Goal: Information Seeking & Learning: Learn about a topic

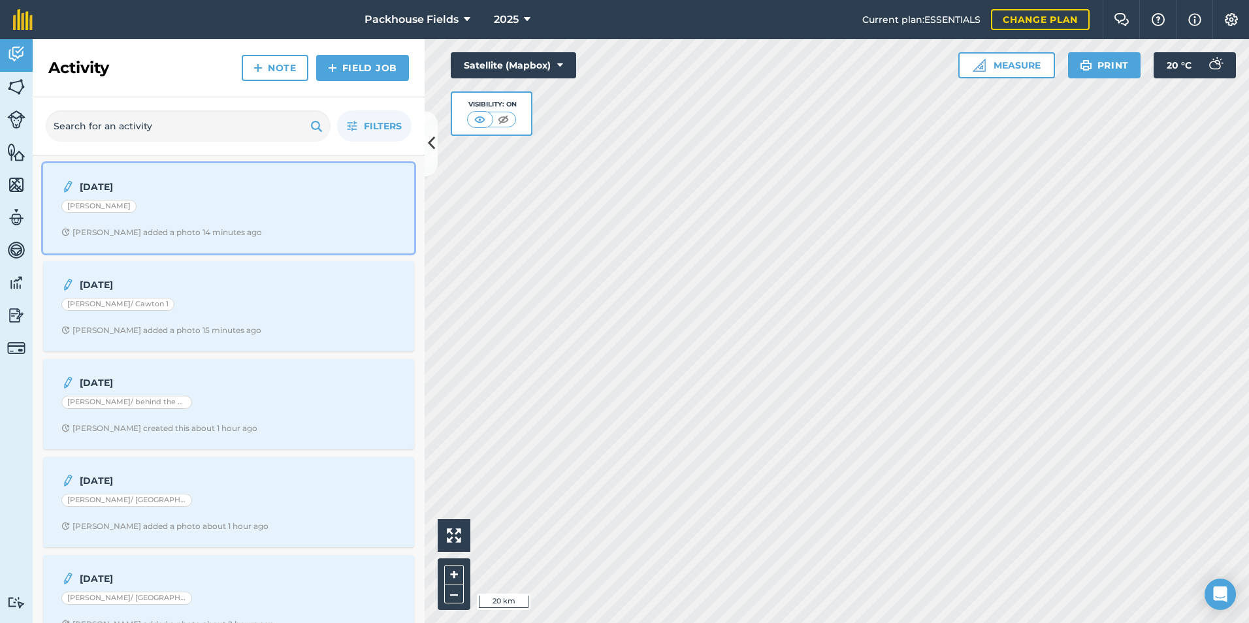
click at [260, 212] on div "[PERSON_NAME]" at bounding box center [228, 208] width 334 height 17
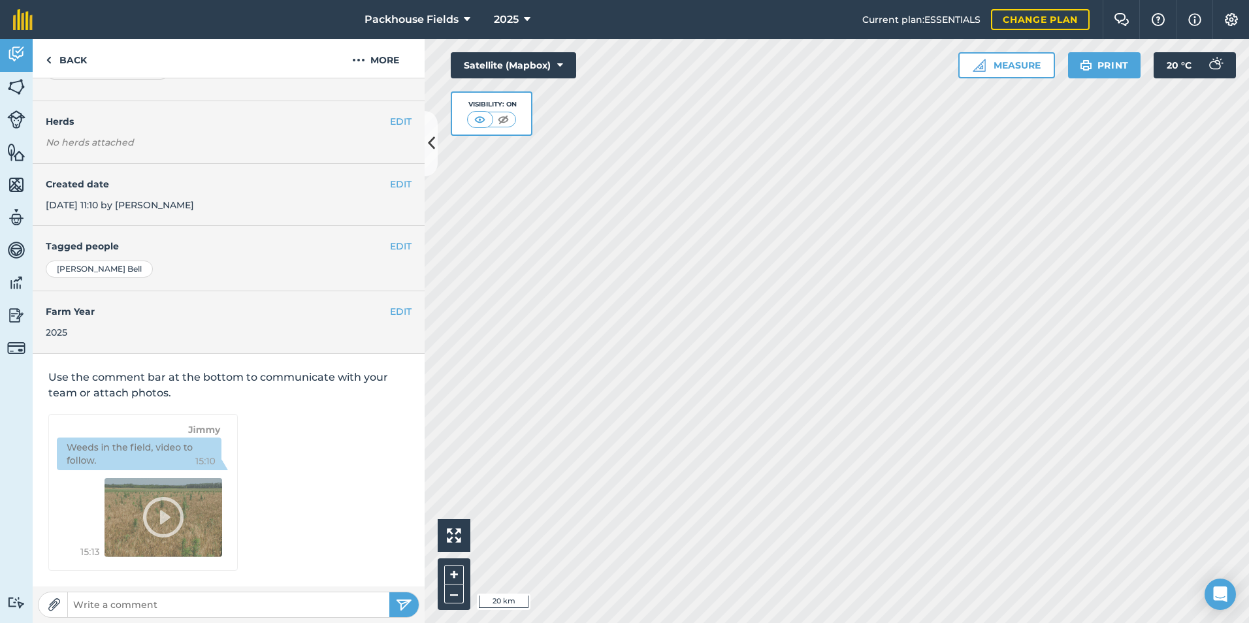
scroll to position [73, 0]
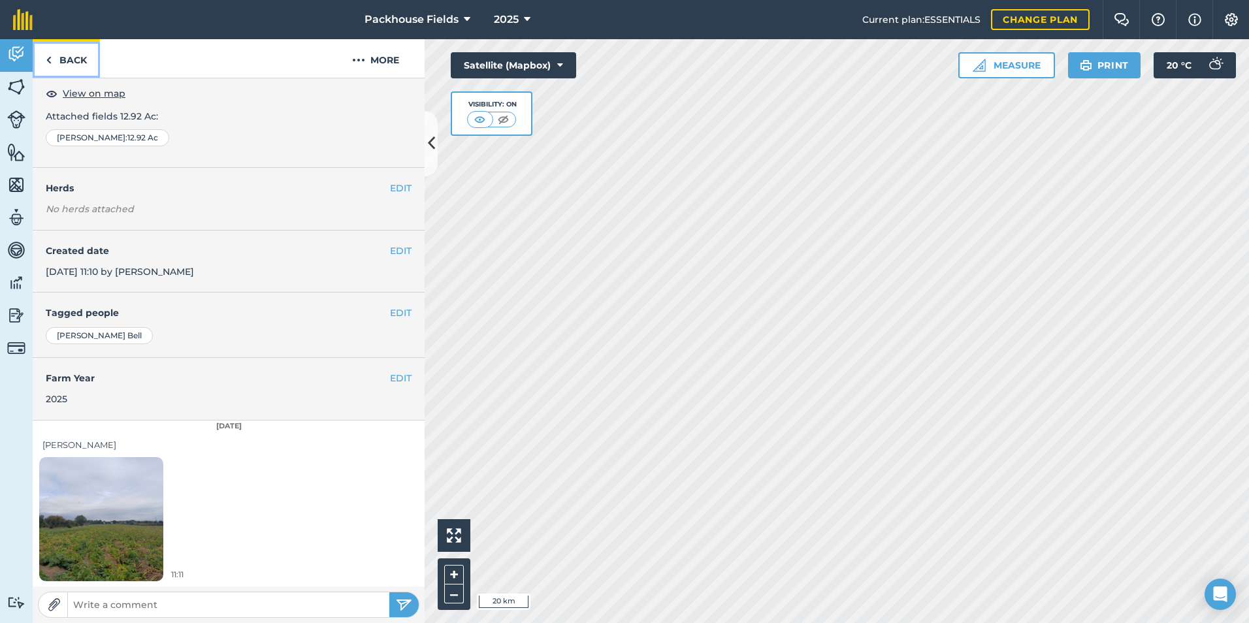
click at [74, 63] on link "Back" at bounding box center [66, 58] width 67 height 39
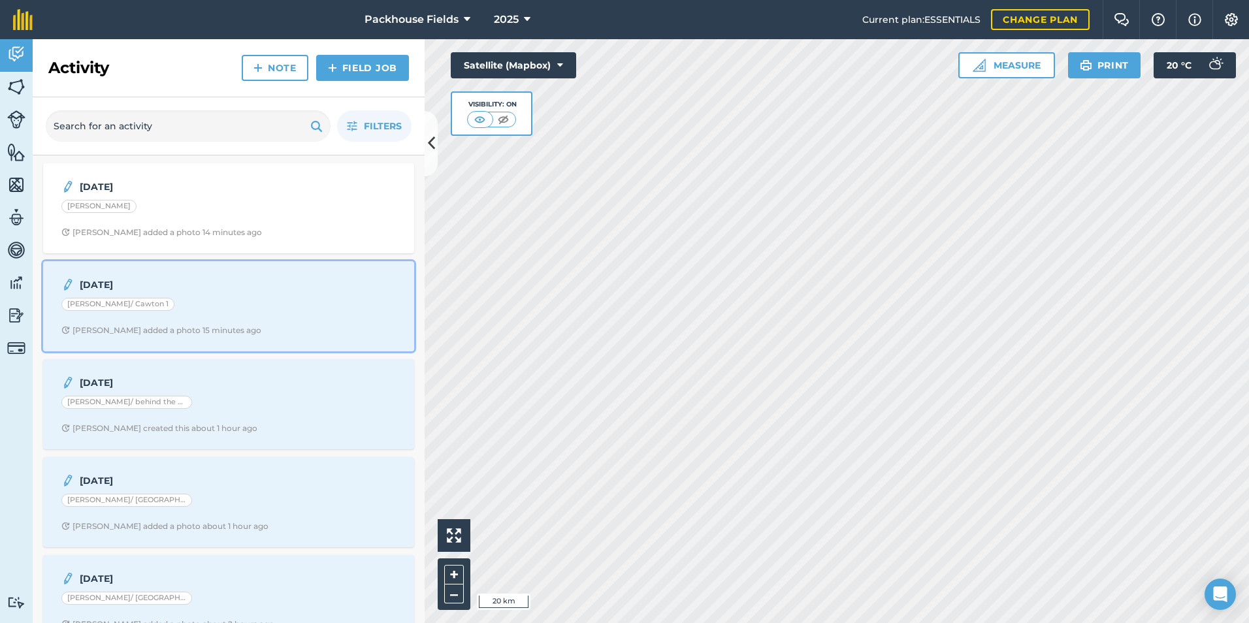
click at [230, 321] on div "[DATE] [PERSON_NAME]/ Cawton 1 [PERSON_NAME] added a photo 15 minutes ago" at bounding box center [228, 306] width 355 height 74
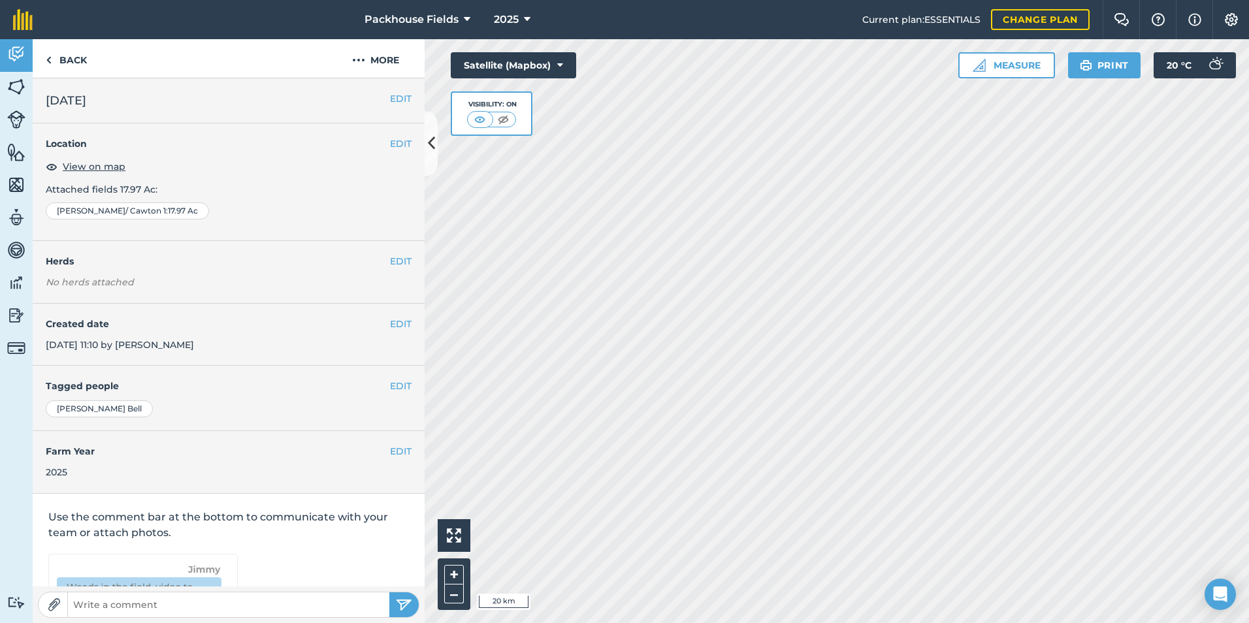
scroll to position [73, 0]
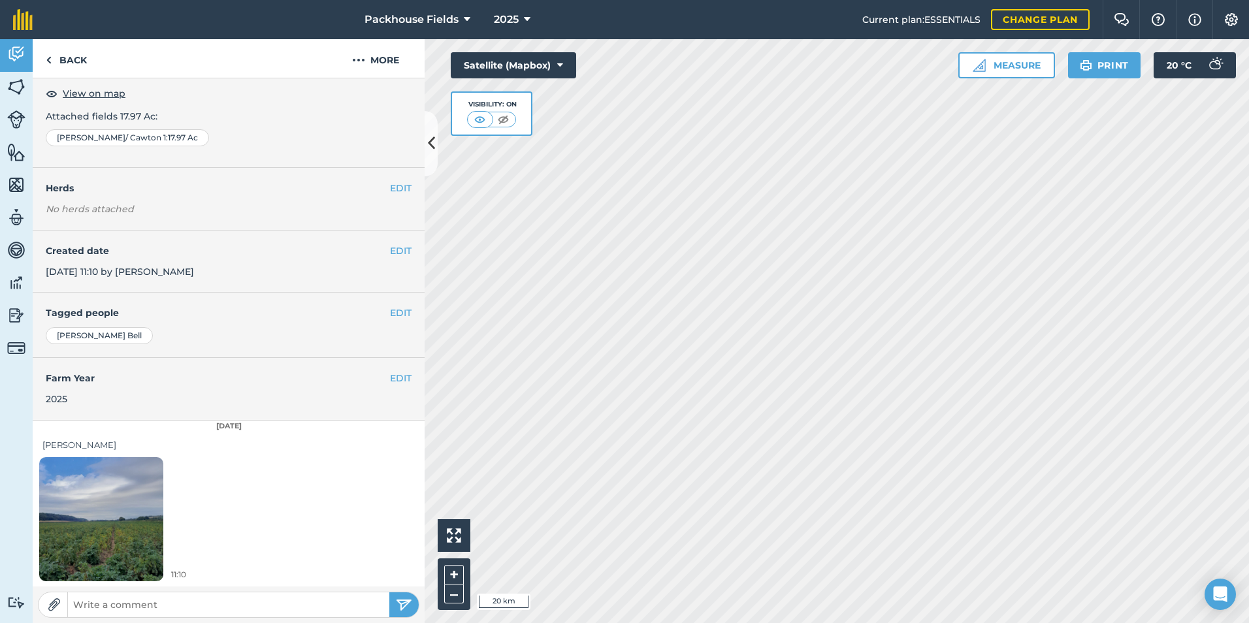
click at [142, 495] on img at bounding box center [101, 518] width 124 height 165
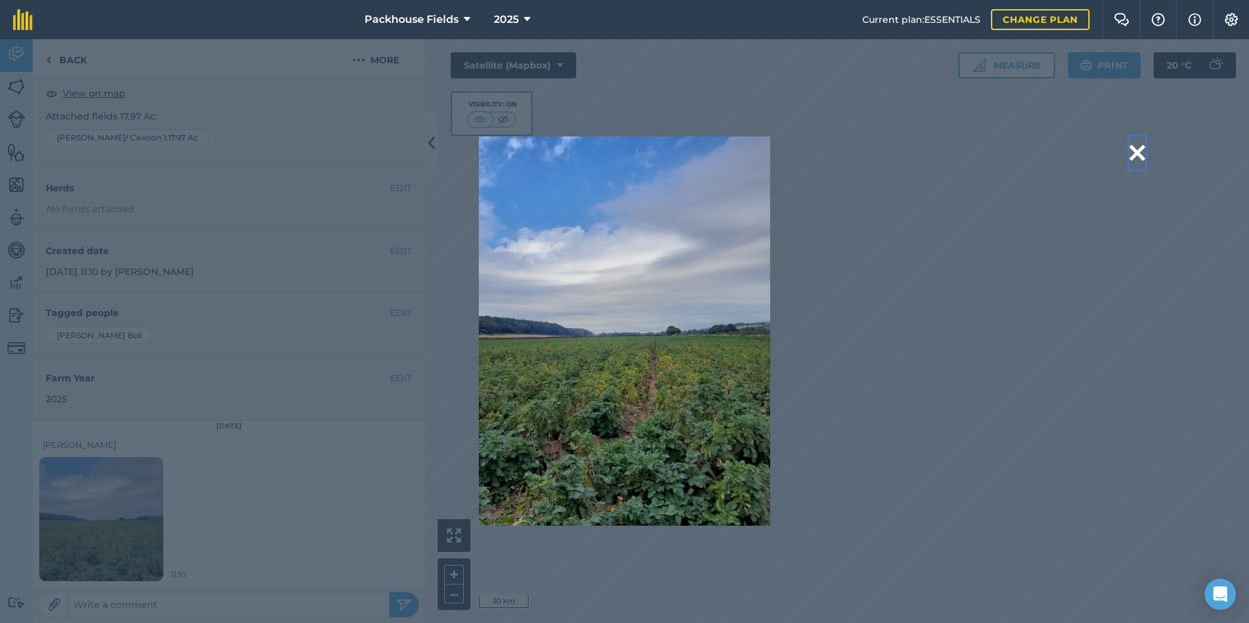
click at [1129, 151] on button at bounding box center [1137, 152] width 16 height 33
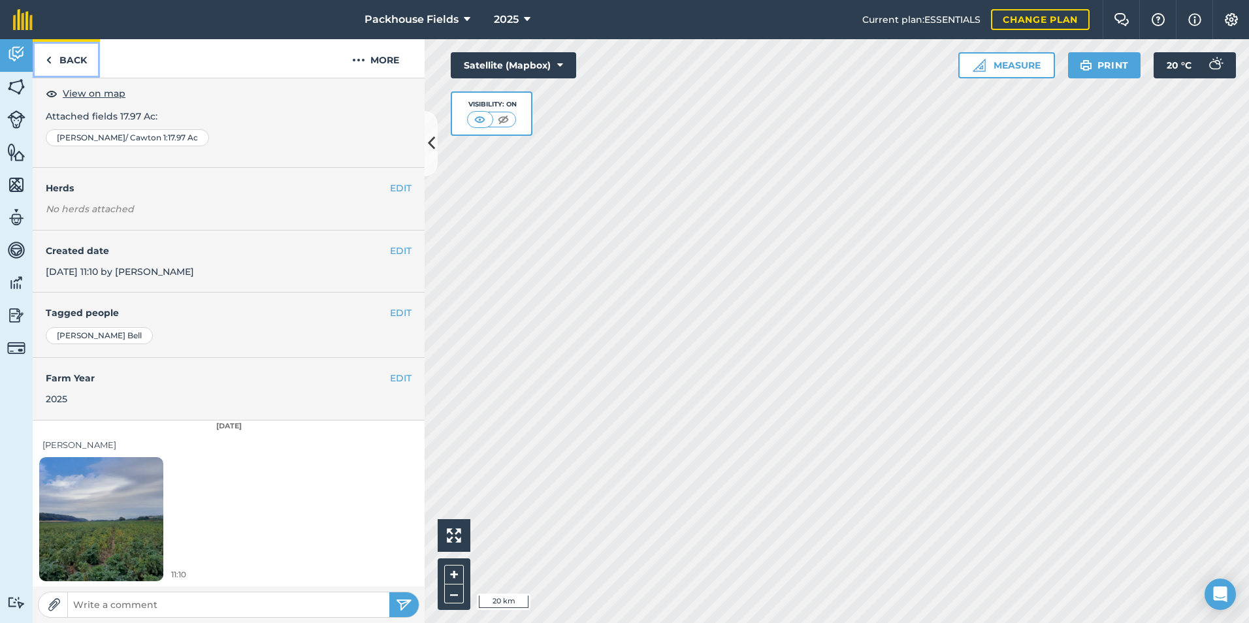
click at [78, 57] on link "Back" at bounding box center [66, 58] width 67 height 39
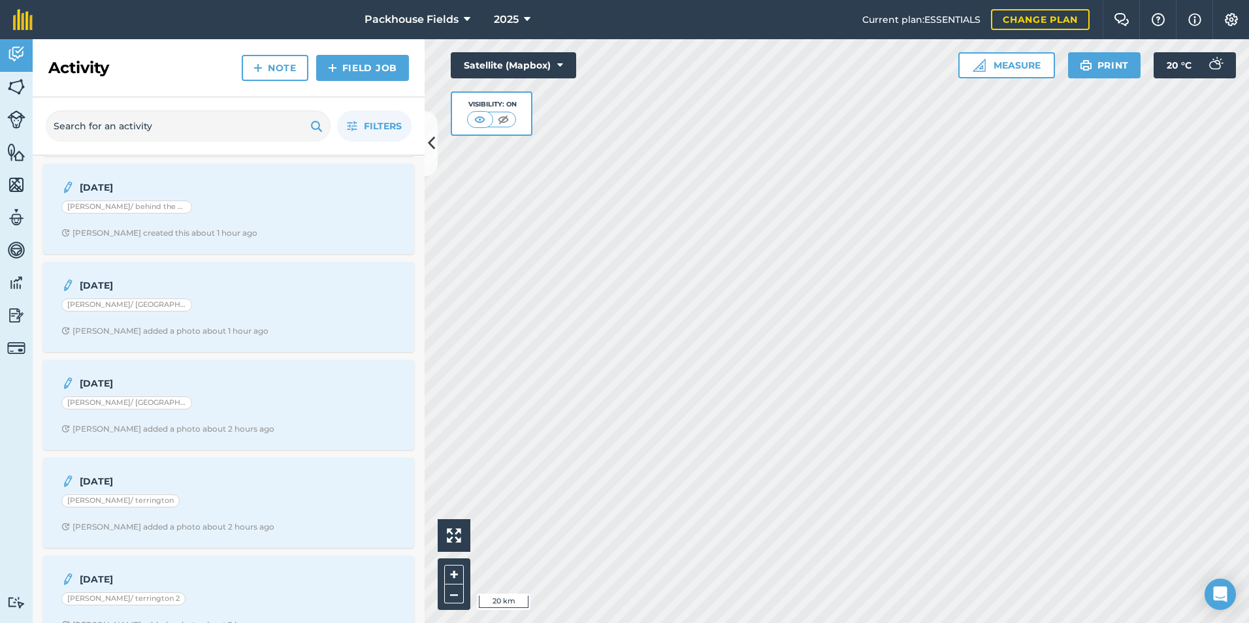
scroll to position [196, 0]
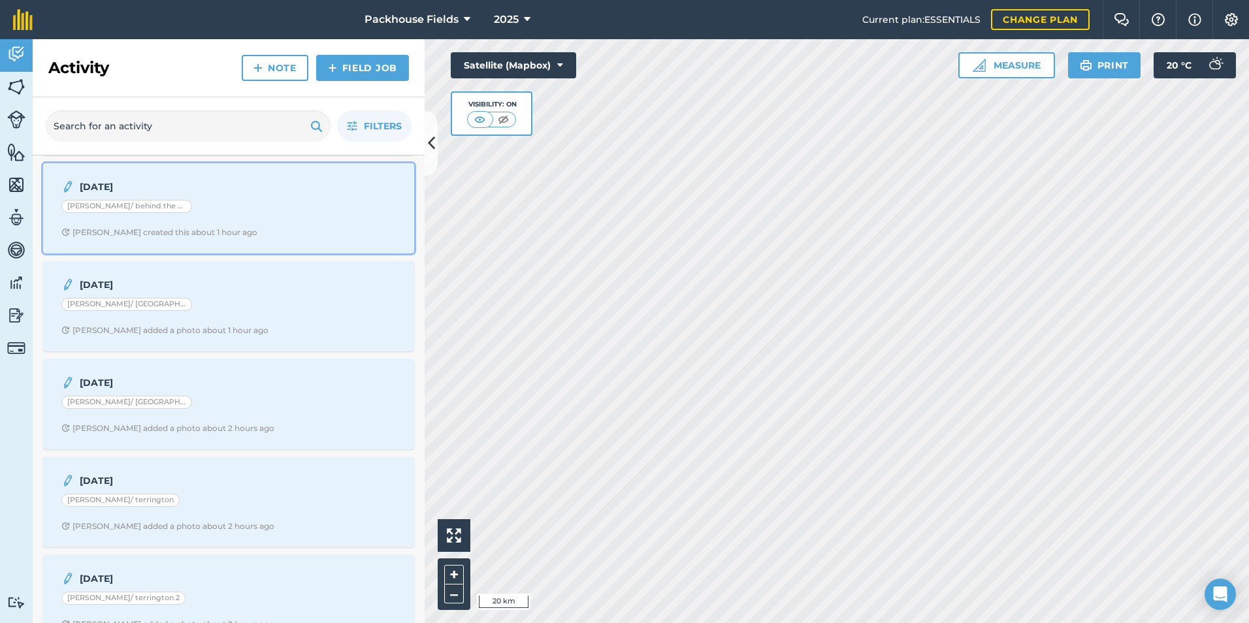
click at [228, 195] on div "[DATE] [PERSON_NAME]/ behind the buildings [PERSON_NAME] created this about 1 h…" at bounding box center [228, 208] width 355 height 74
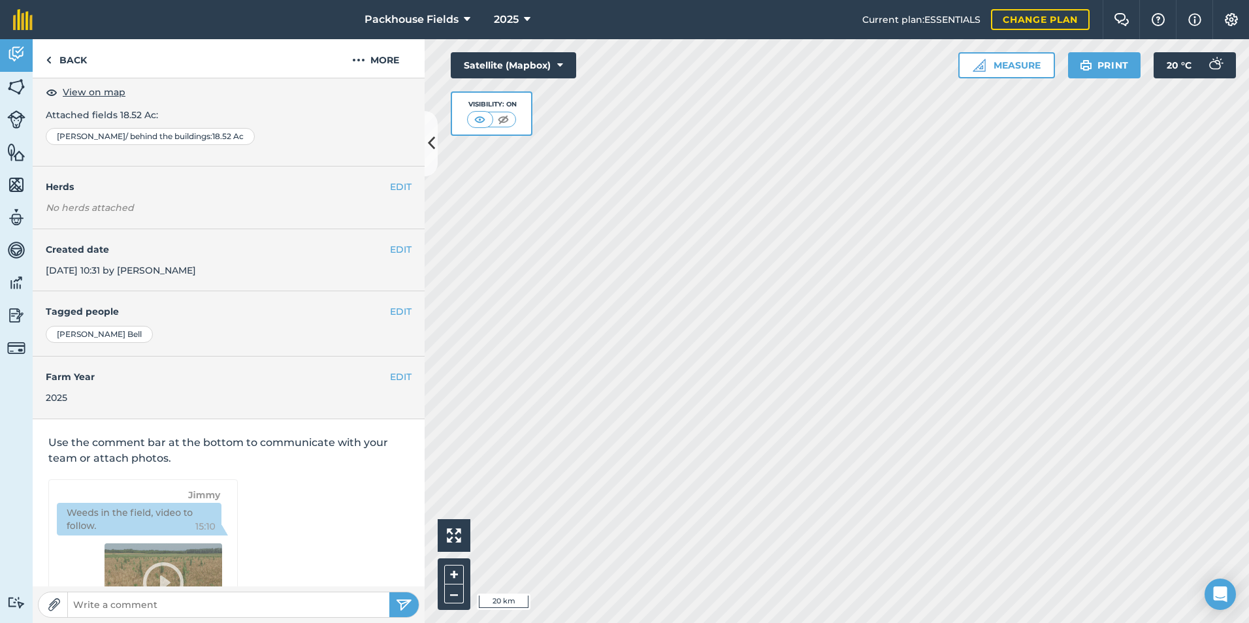
scroll to position [140, 0]
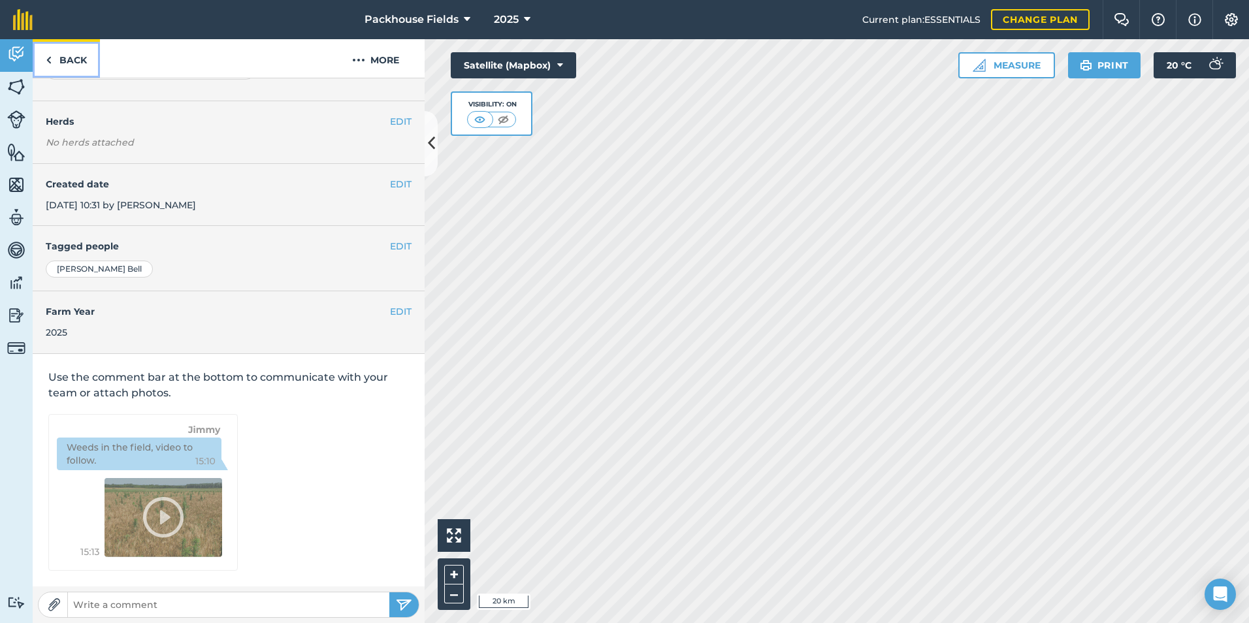
click at [76, 65] on link "Back" at bounding box center [66, 58] width 67 height 39
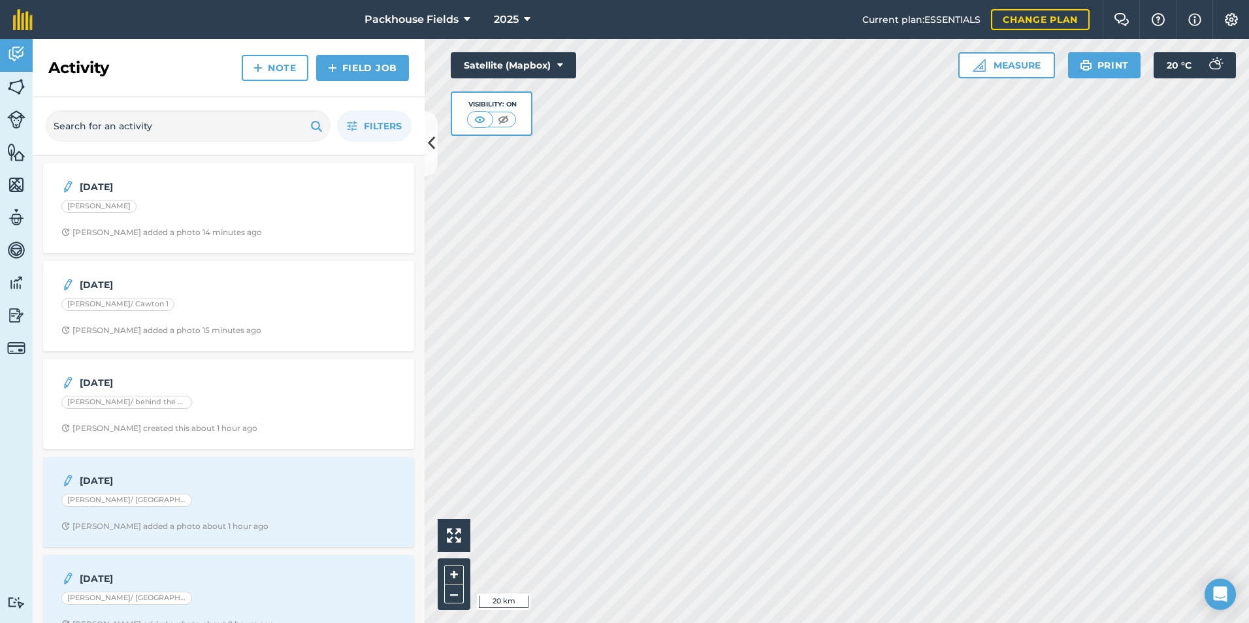
scroll to position [65, 0]
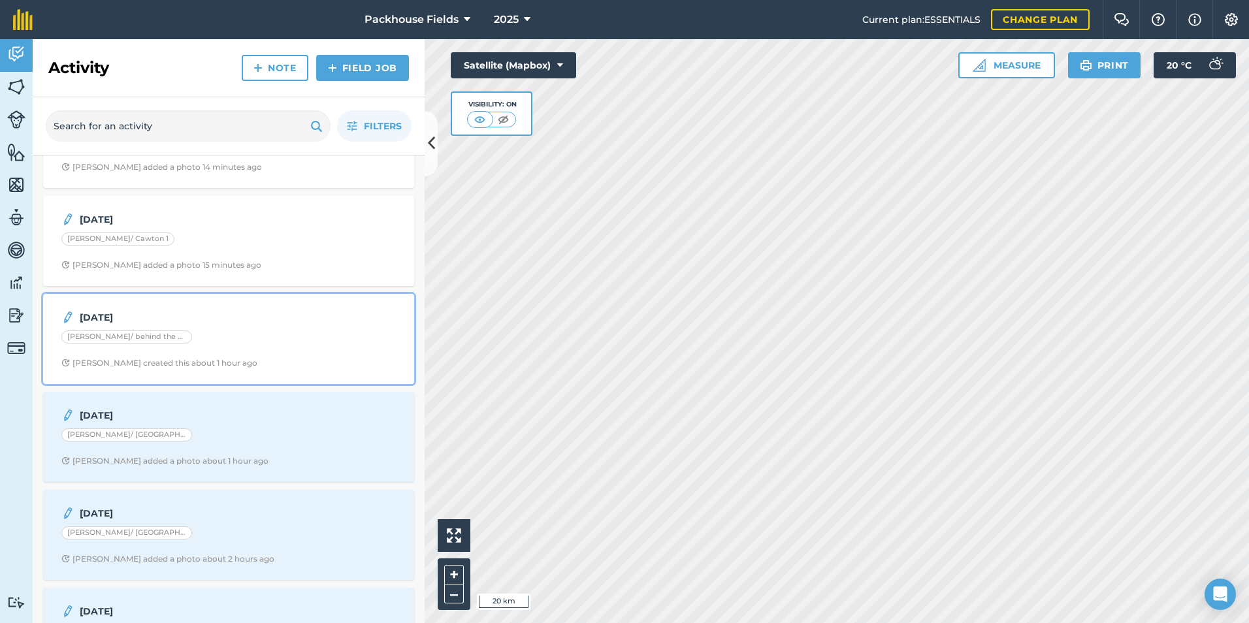
click at [221, 352] on div "[DATE] [PERSON_NAME]/ behind the buildings [PERSON_NAME] created this about 1 h…" at bounding box center [228, 339] width 355 height 74
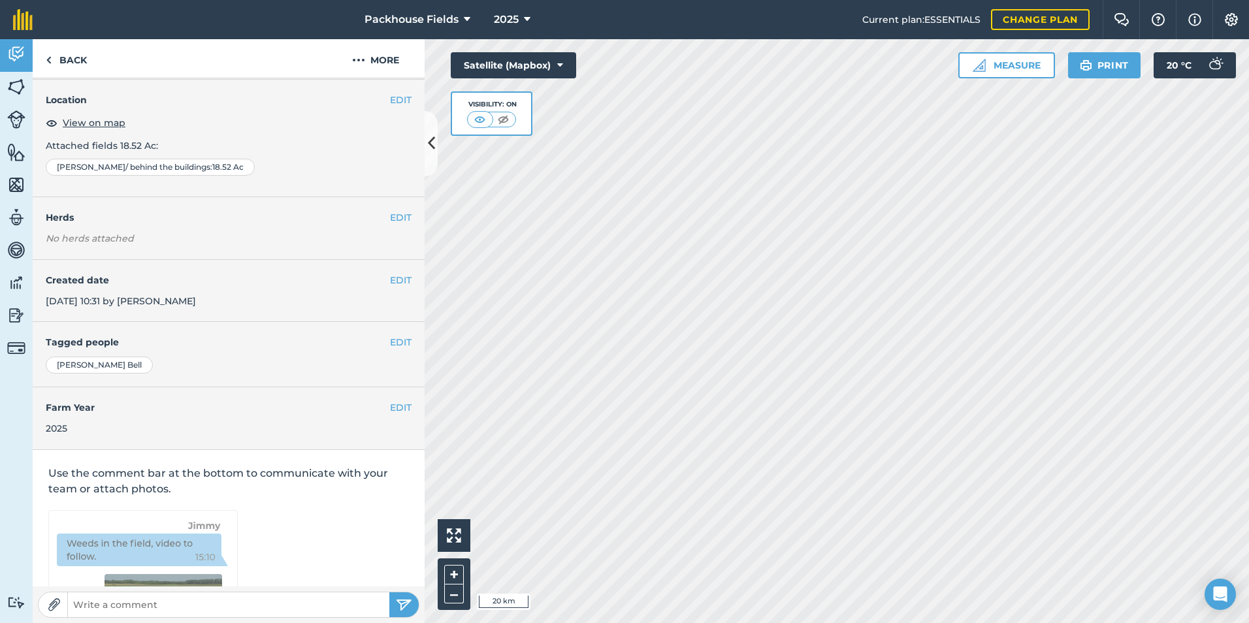
scroll to position [140, 0]
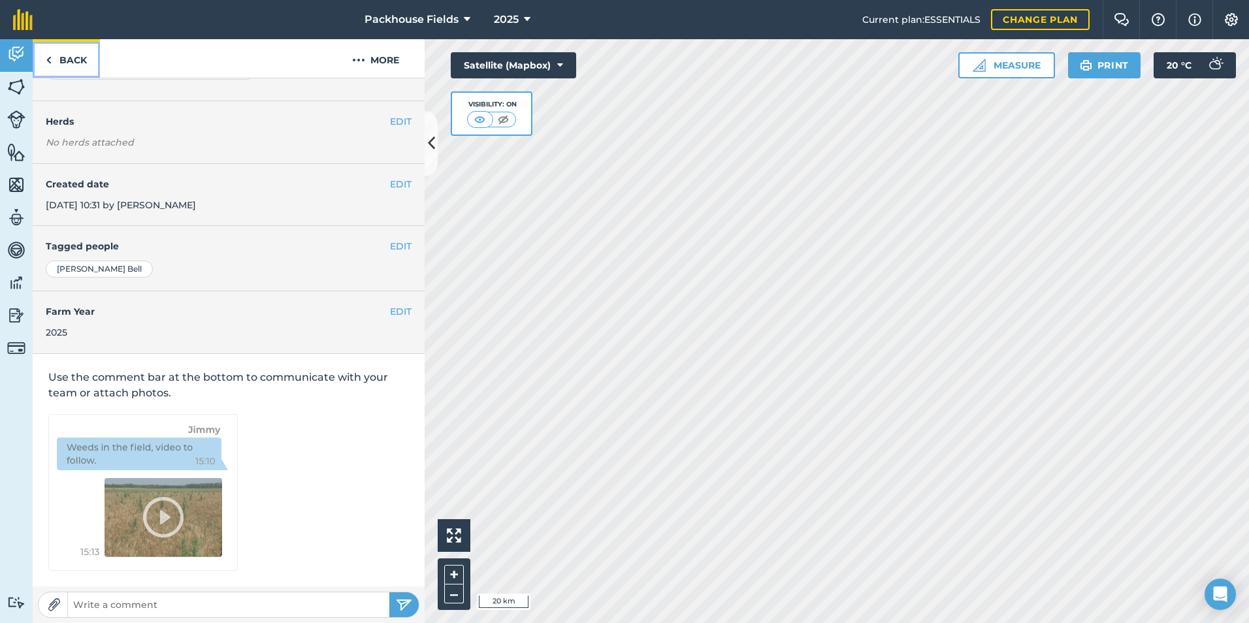
click at [82, 59] on link "Back" at bounding box center [66, 58] width 67 height 39
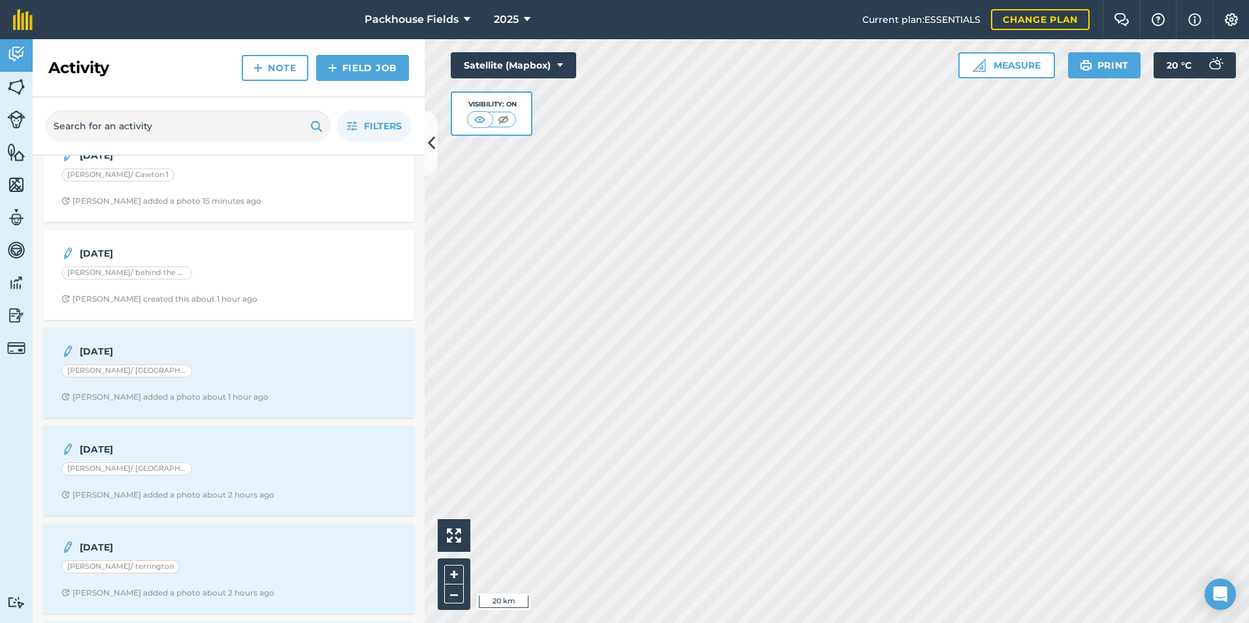
scroll to position [131, 0]
click at [192, 374] on div "[PERSON_NAME]/ [GEOGRAPHIC_DATA]" at bounding box center [228, 371] width 334 height 17
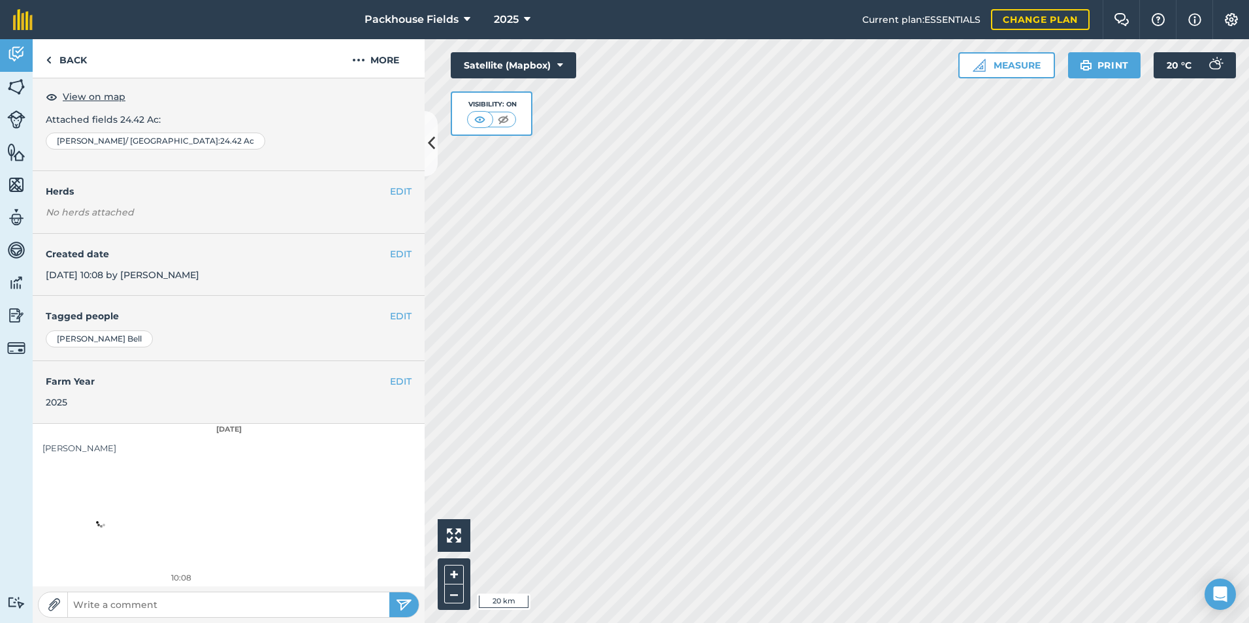
scroll to position [73, 0]
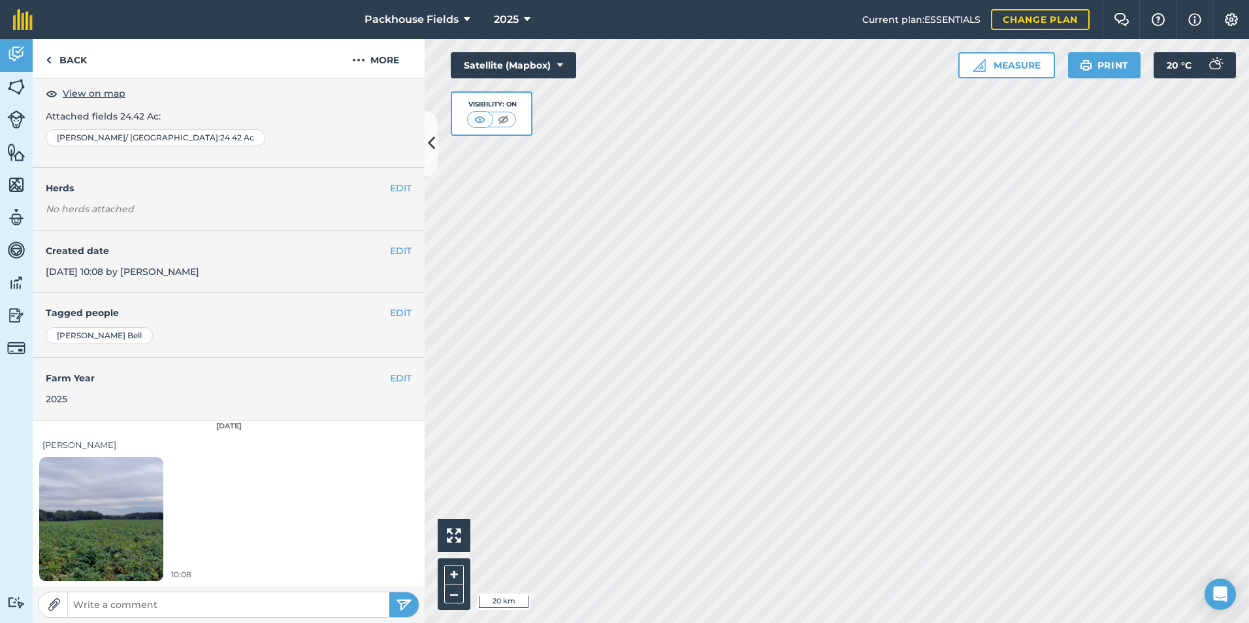
click at [136, 490] on img at bounding box center [101, 518] width 124 height 165
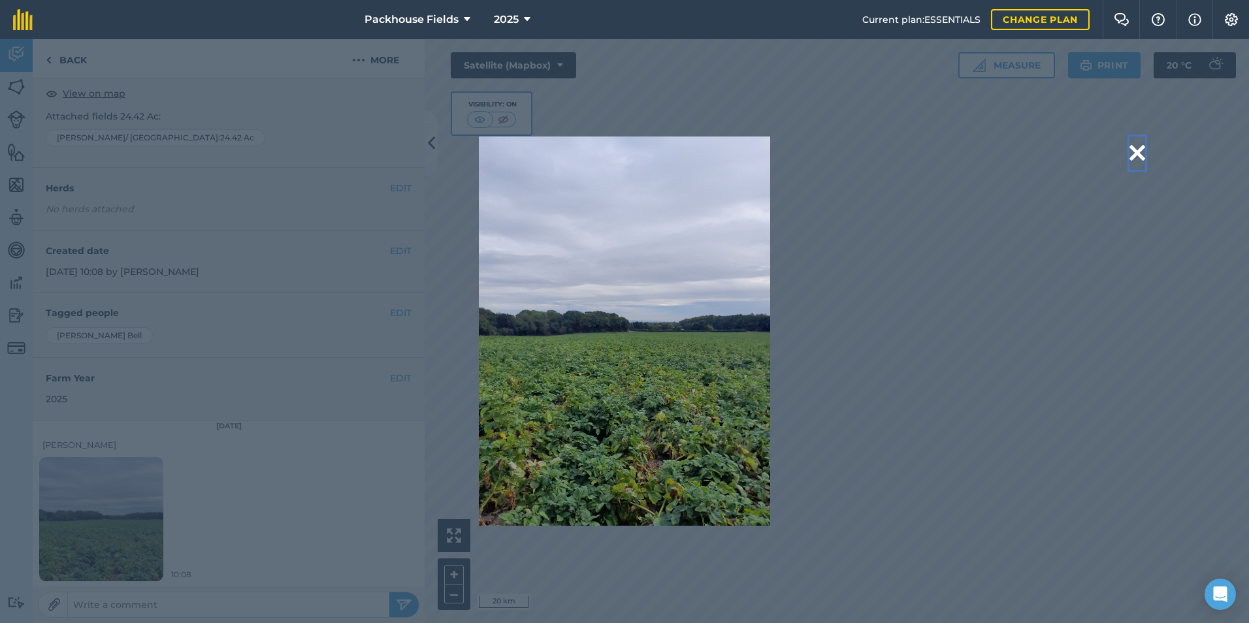
click at [1133, 153] on button at bounding box center [1137, 152] width 16 height 33
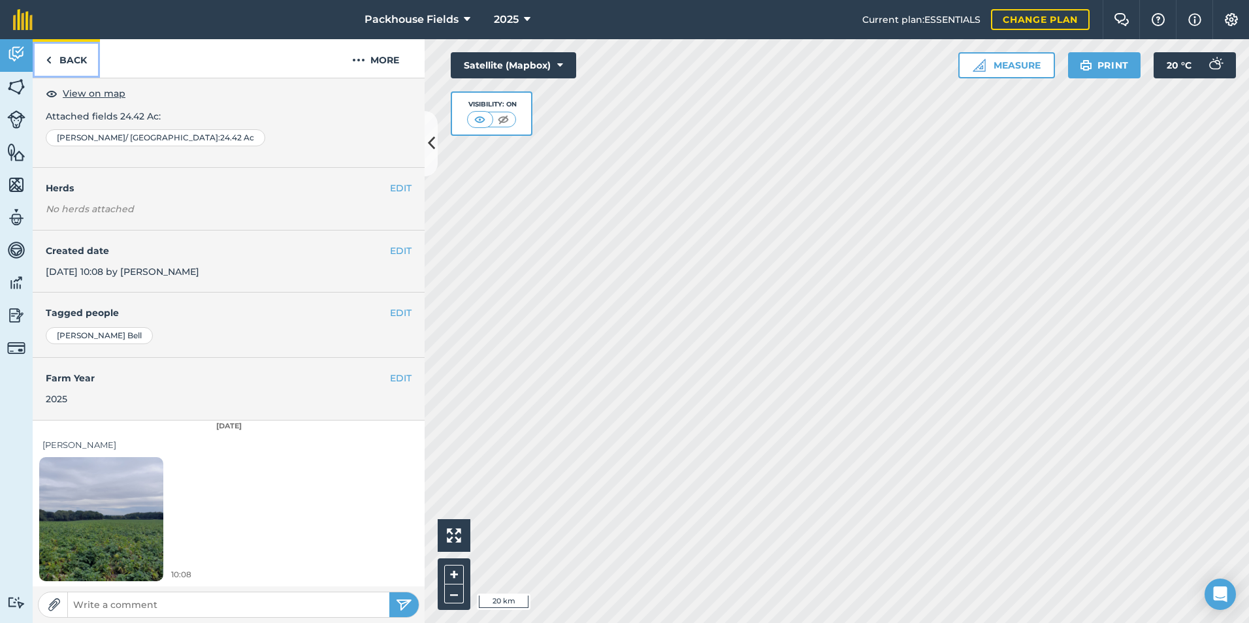
click at [65, 69] on link "Back" at bounding box center [66, 58] width 67 height 39
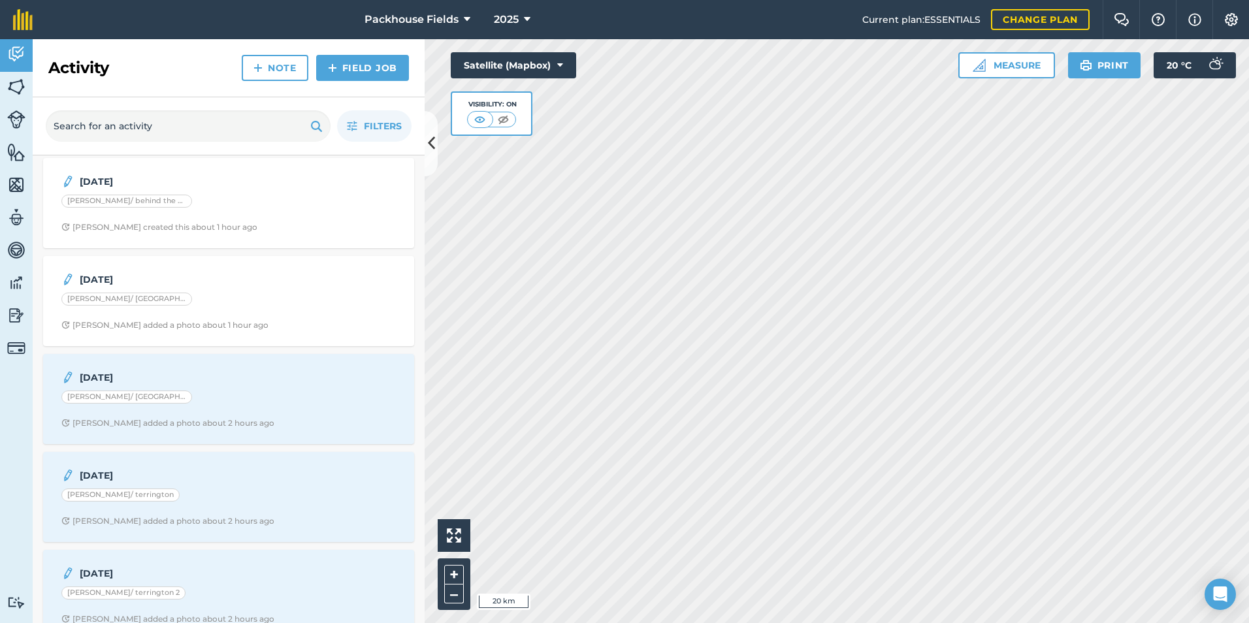
scroll to position [261, 0]
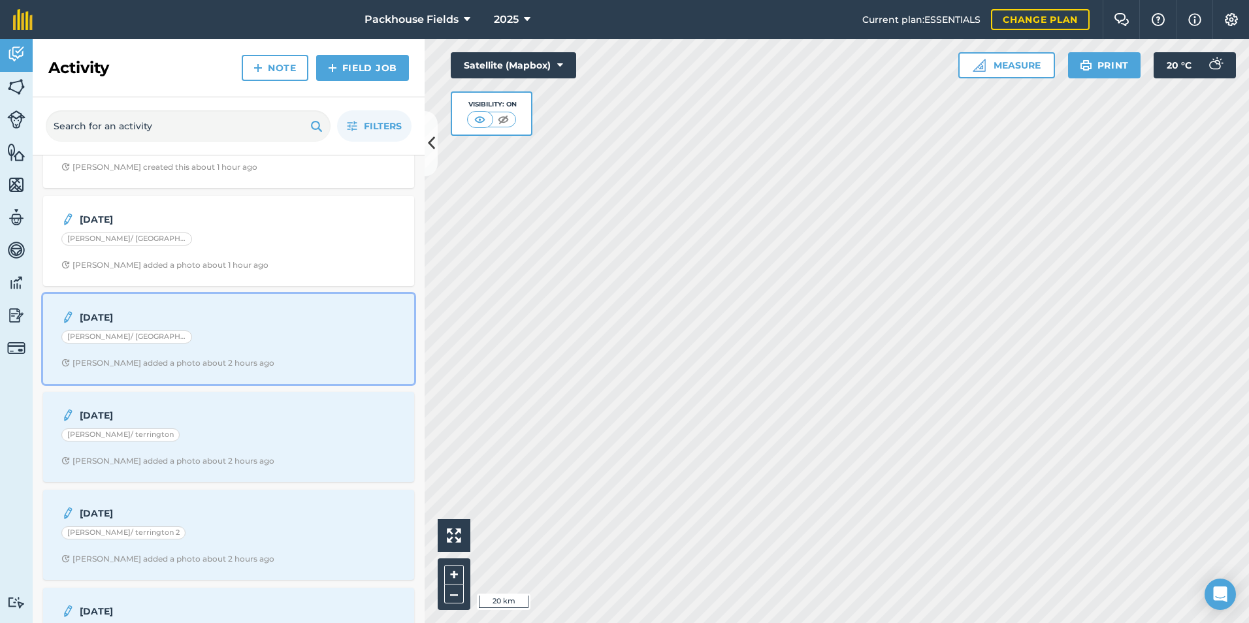
click at [210, 335] on div "[PERSON_NAME]/ [GEOGRAPHIC_DATA]" at bounding box center [228, 338] width 334 height 17
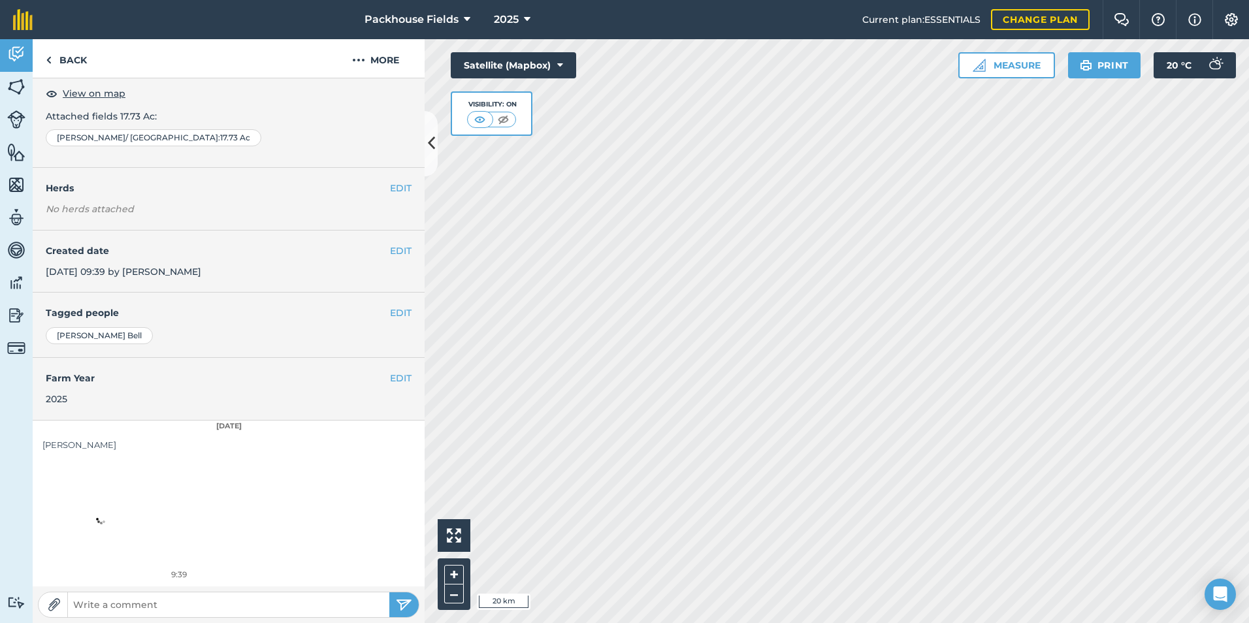
scroll to position [73, 0]
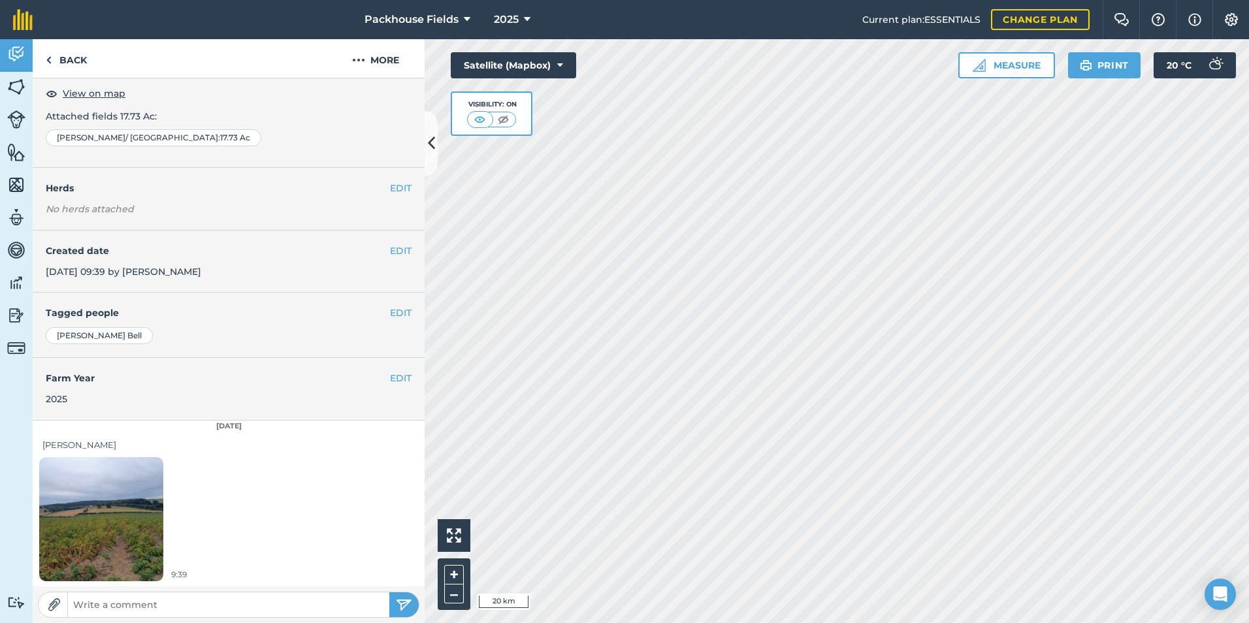
click at [129, 533] on img at bounding box center [101, 518] width 124 height 165
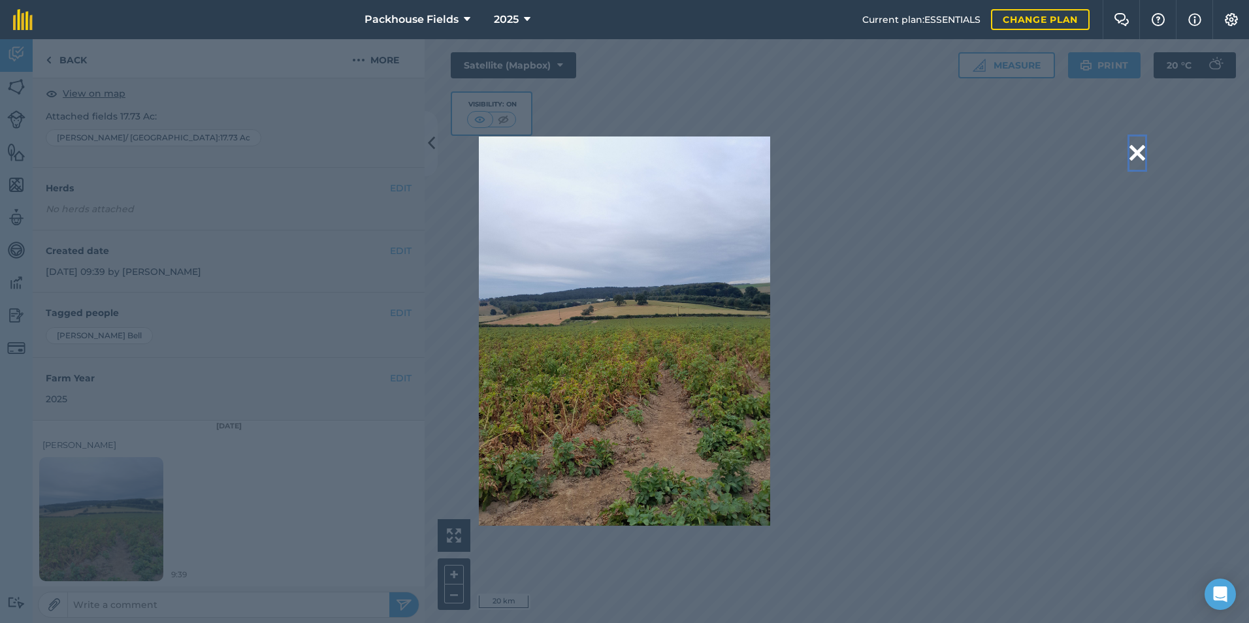
click at [1131, 152] on button at bounding box center [1137, 152] width 16 height 33
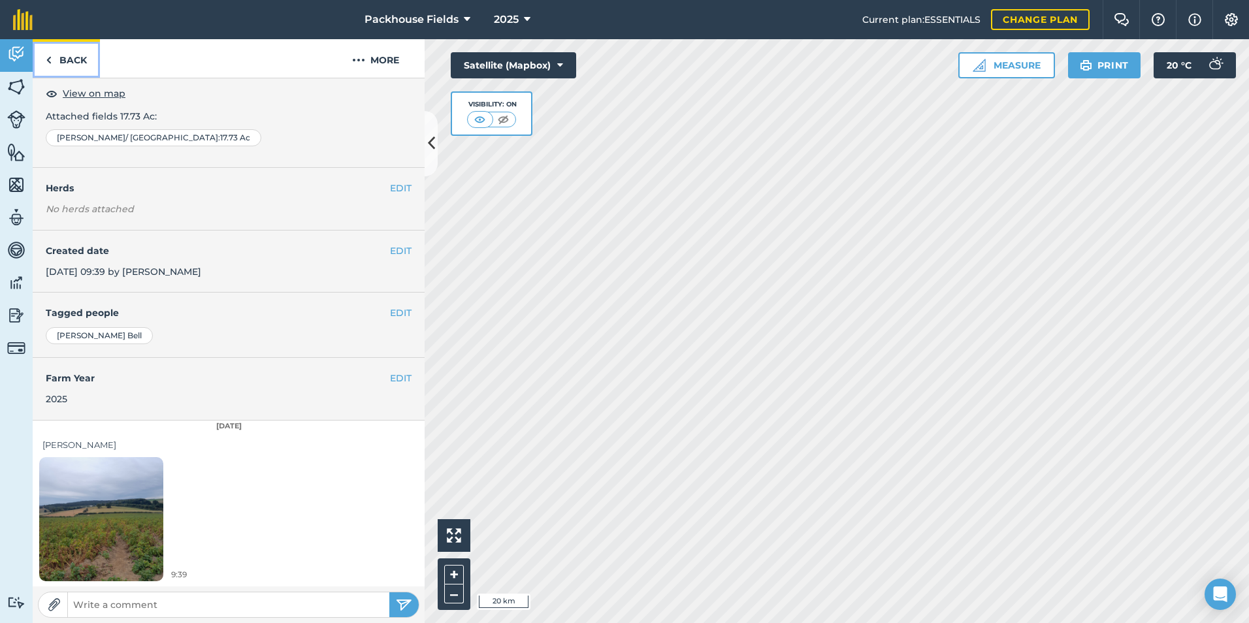
click at [82, 57] on link "Back" at bounding box center [66, 58] width 67 height 39
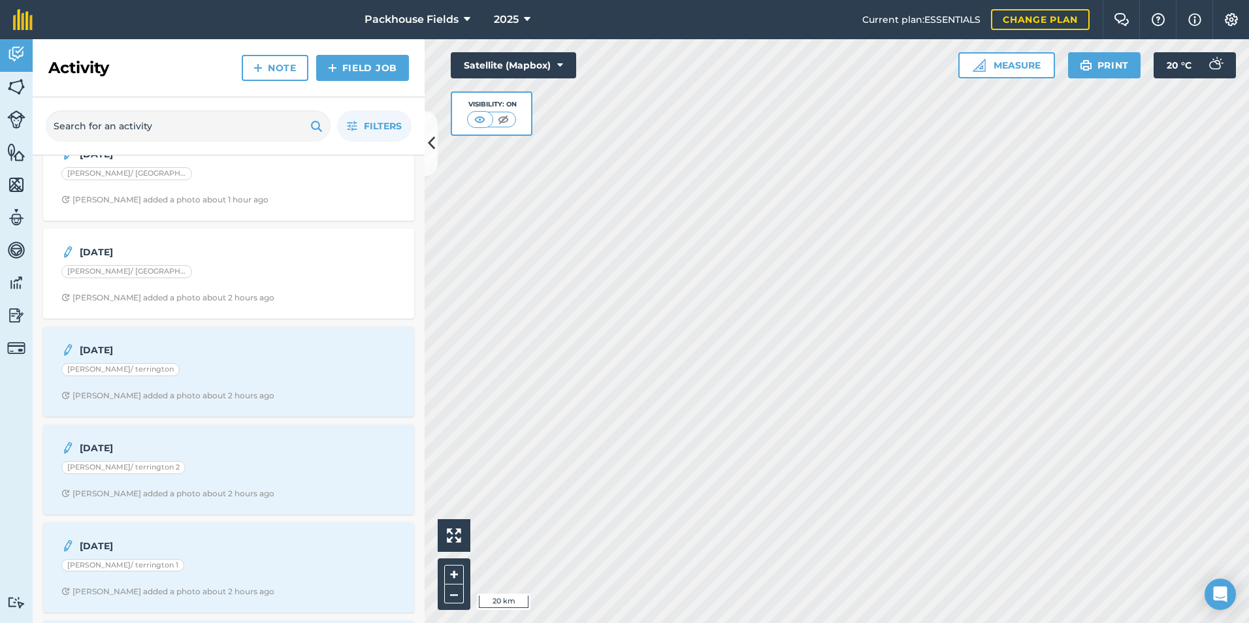
scroll to position [457, 0]
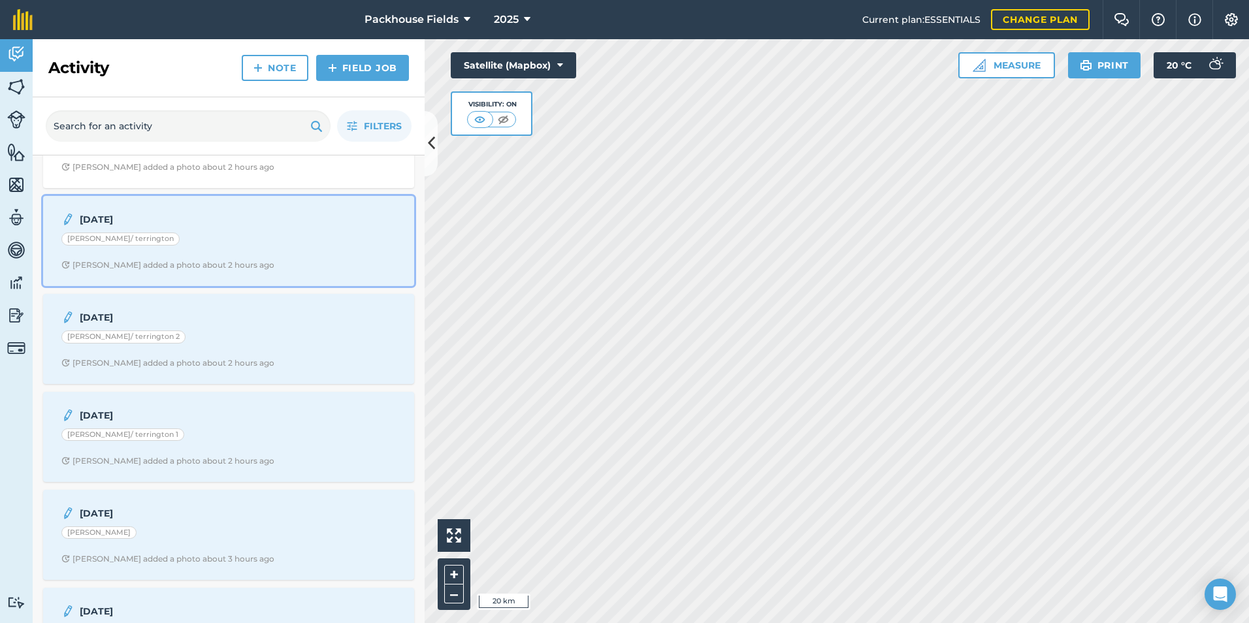
click at [218, 245] on div "[PERSON_NAME]/ terrington" at bounding box center [228, 240] width 334 height 17
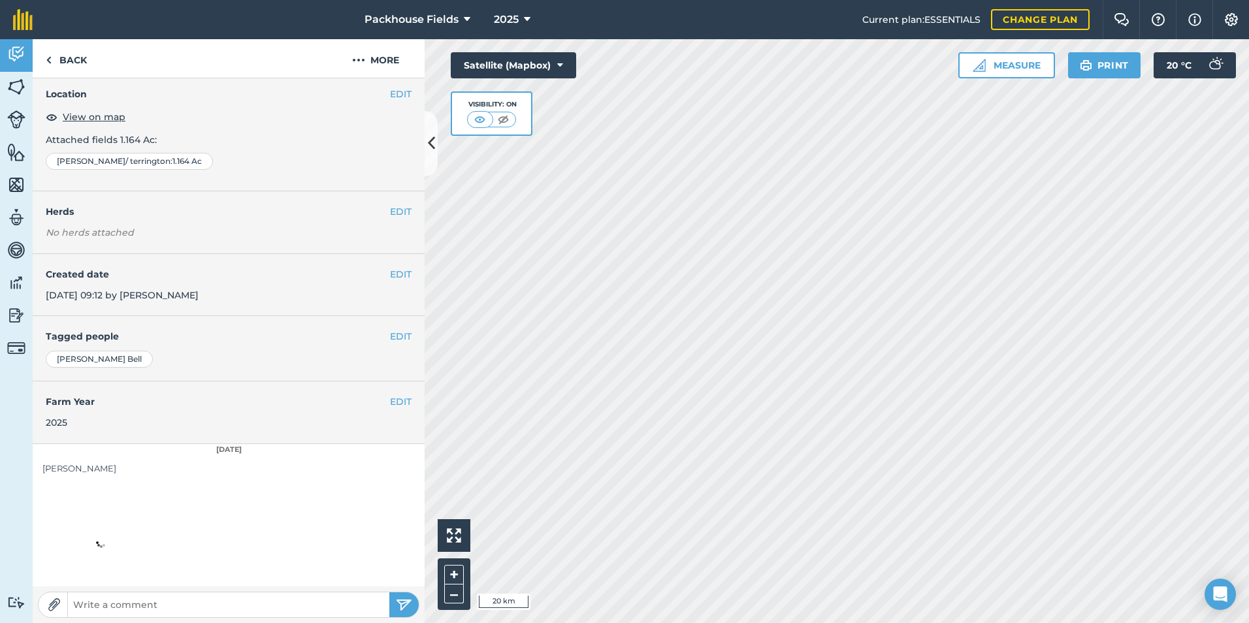
scroll to position [73, 0]
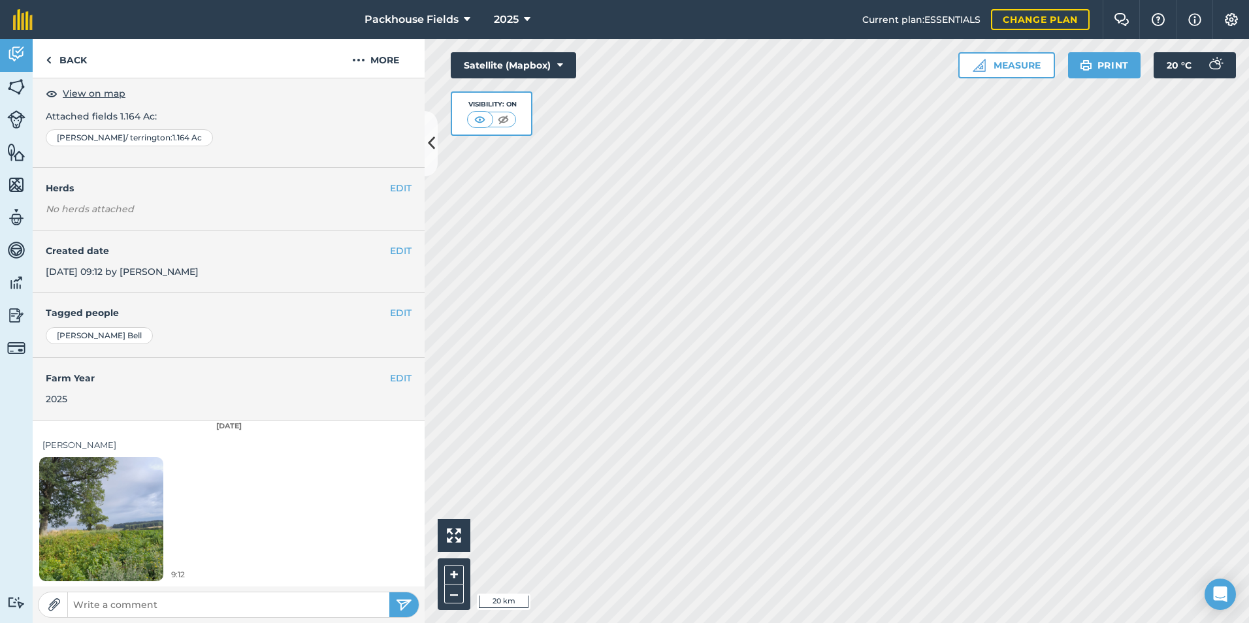
click at [97, 523] on img at bounding box center [101, 518] width 124 height 165
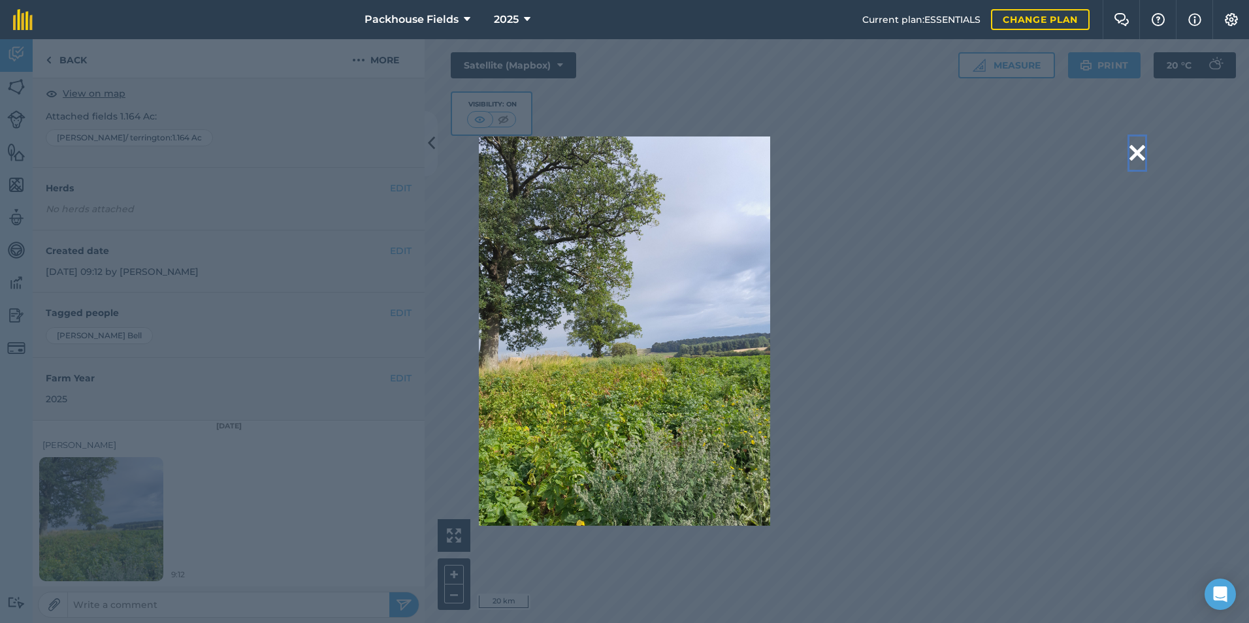
click at [1133, 157] on button at bounding box center [1137, 152] width 16 height 33
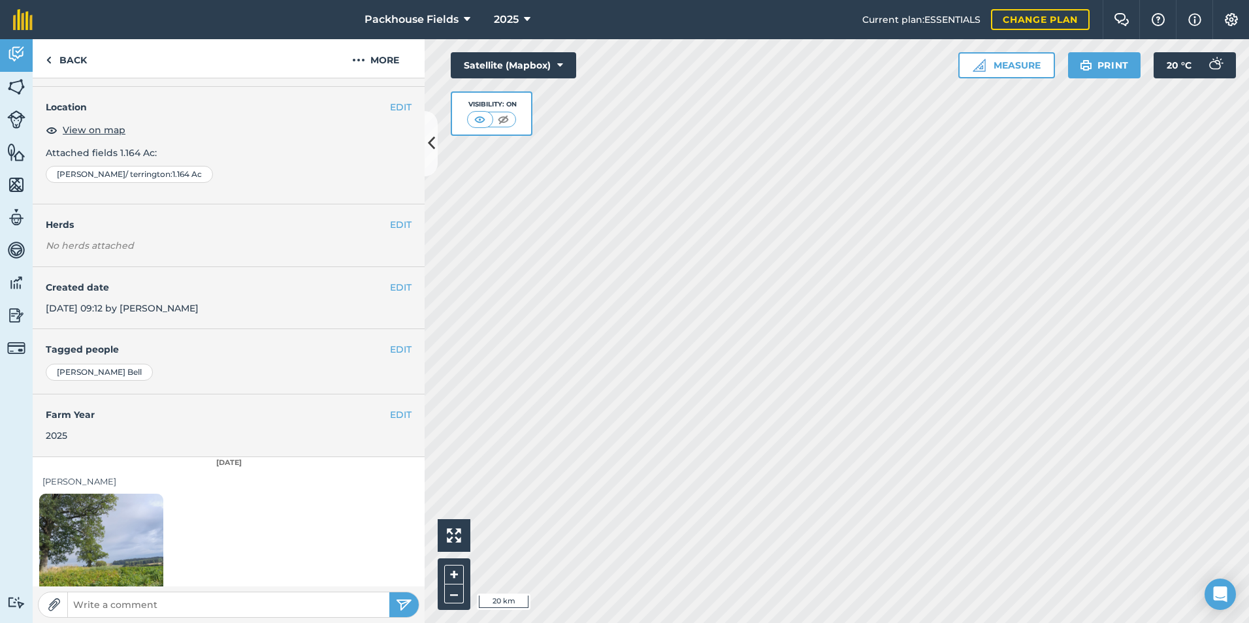
scroll to position [0, 0]
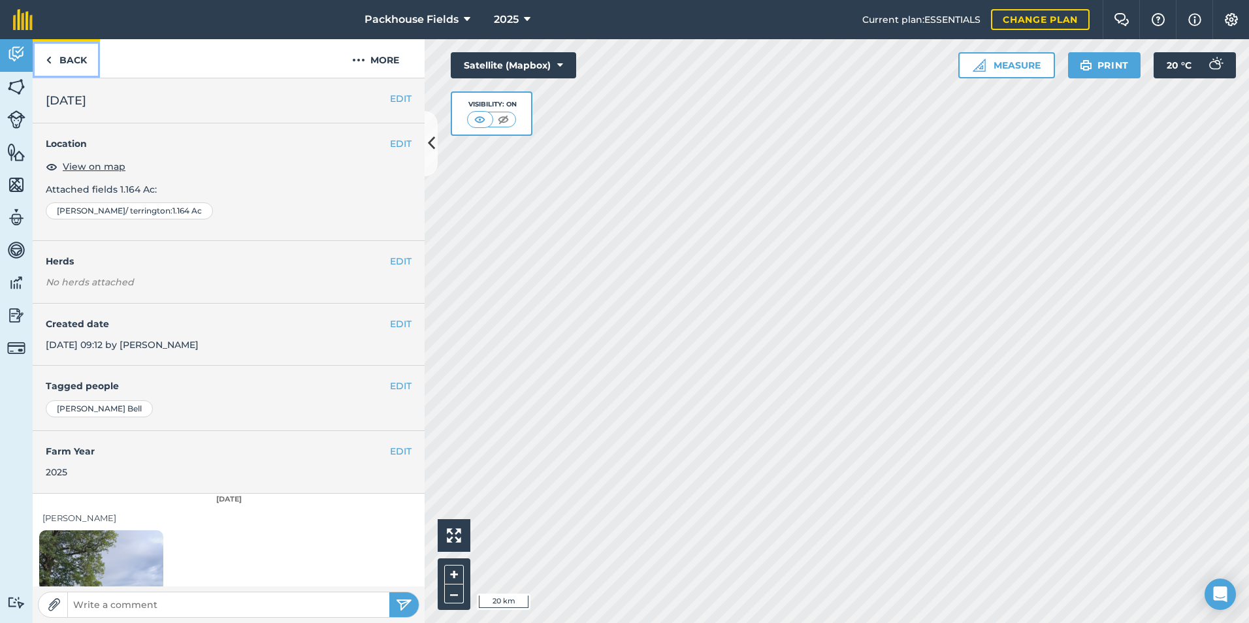
click at [70, 55] on link "Back" at bounding box center [66, 58] width 67 height 39
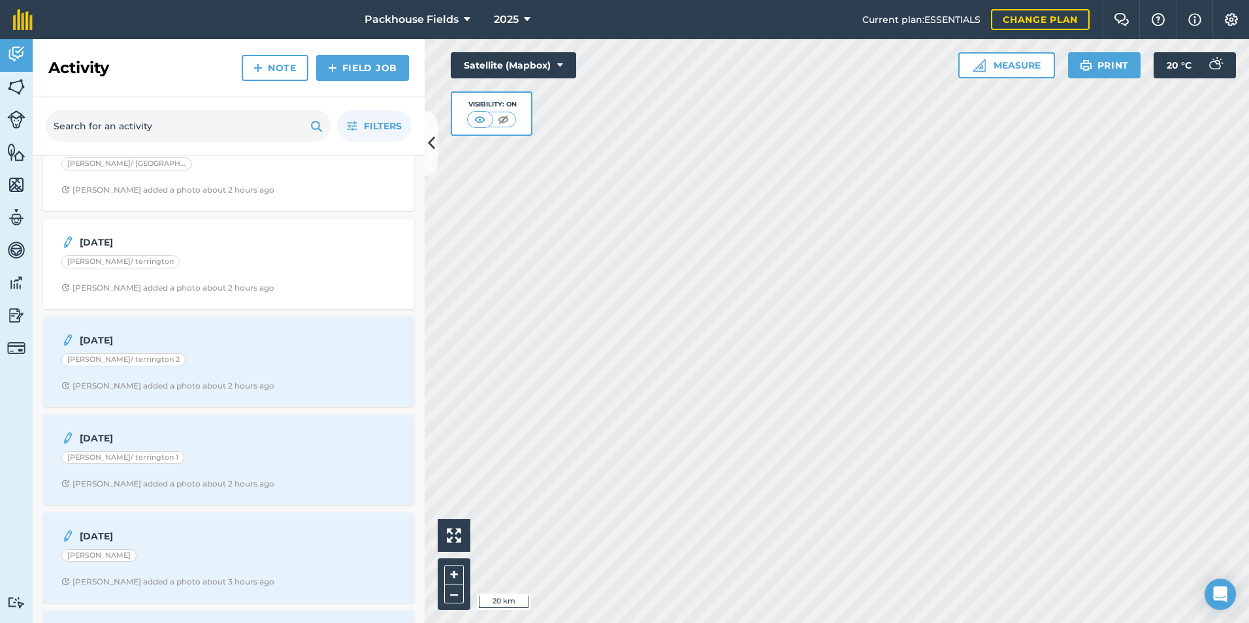
scroll to position [457, 0]
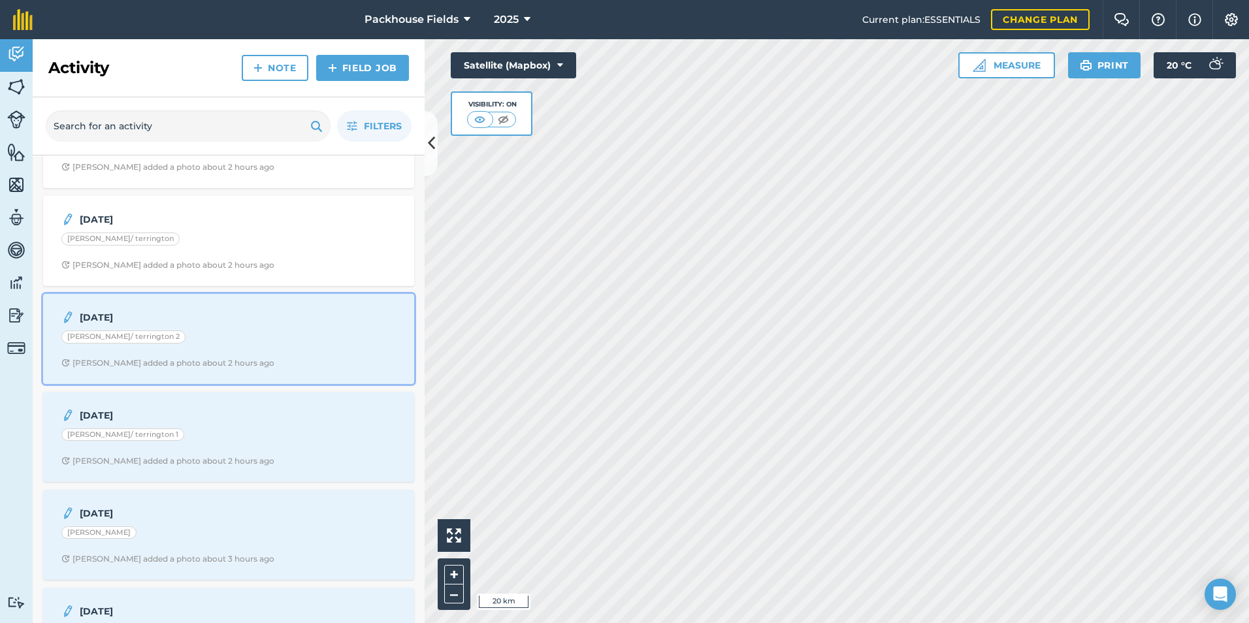
click at [189, 321] on strong "[DATE]" at bounding box center [183, 317] width 207 height 14
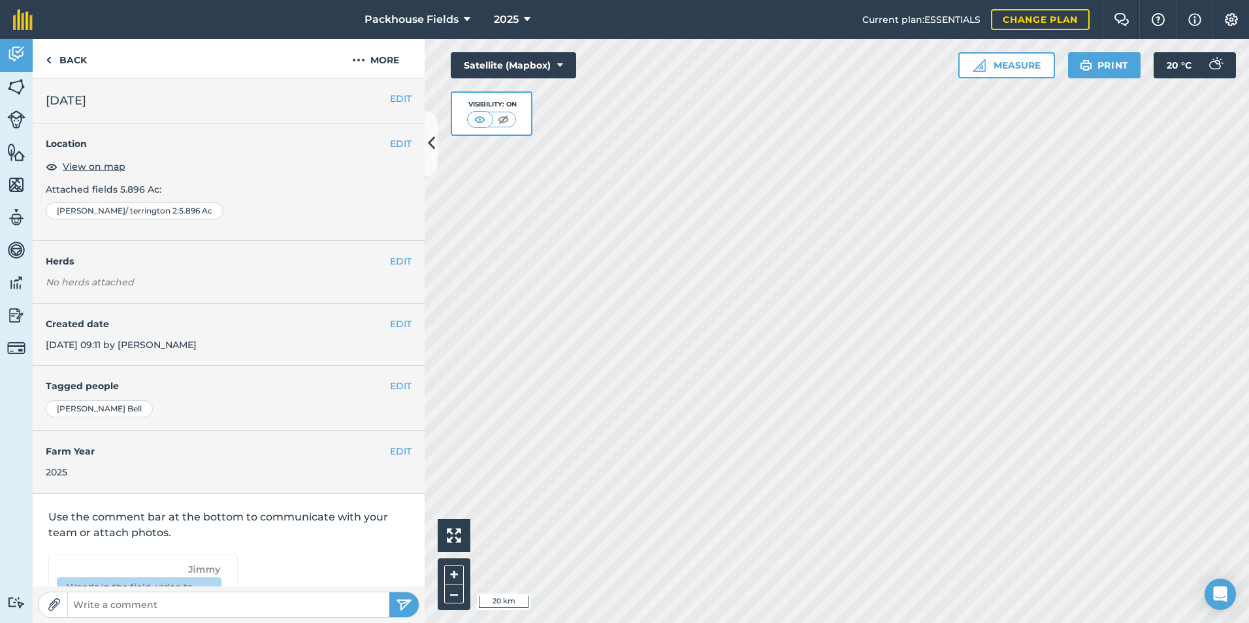
scroll to position [73, 0]
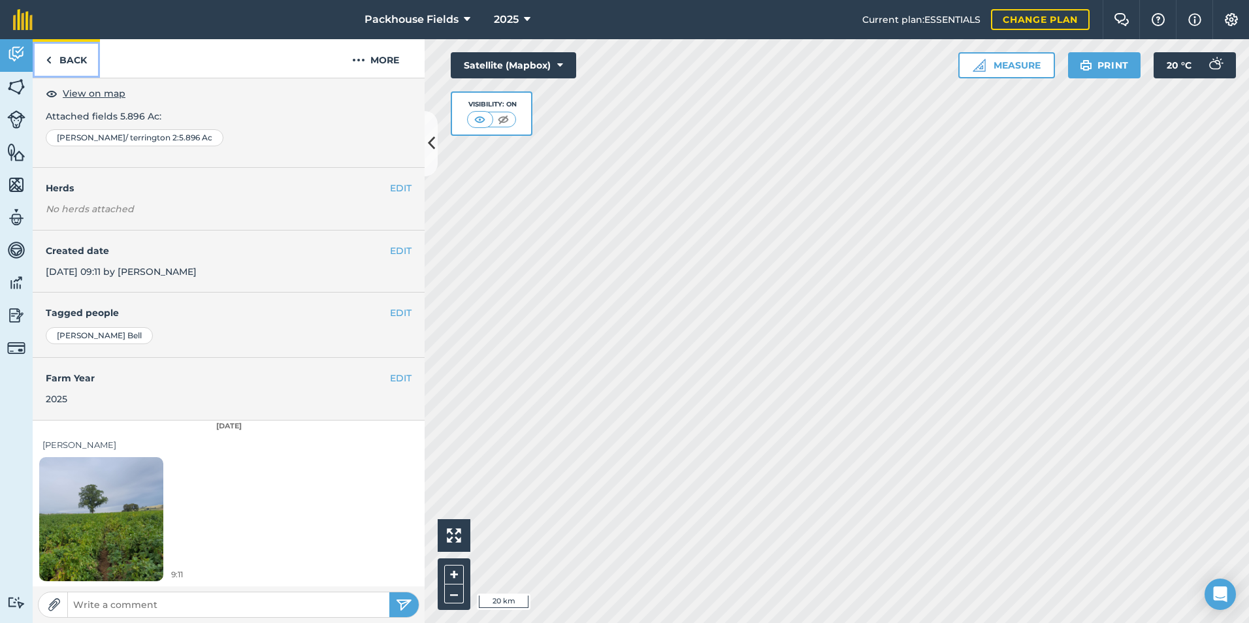
click at [81, 62] on link "Back" at bounding box center [66, 58] width 67 height 39
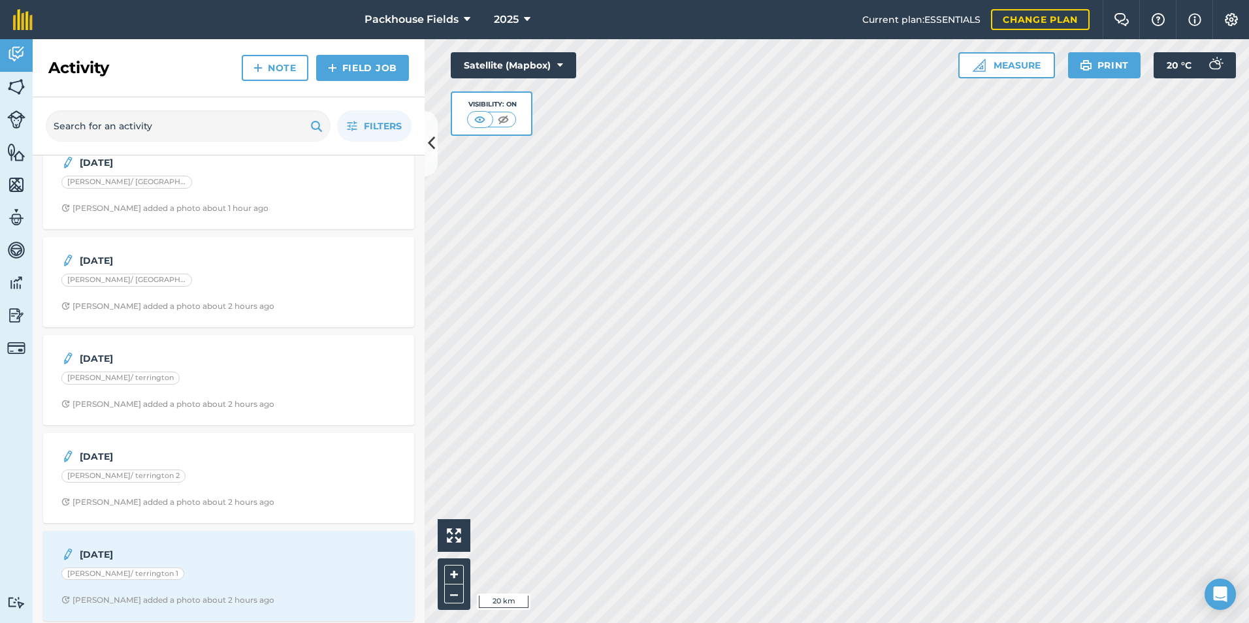
scroll to position [327, 0]
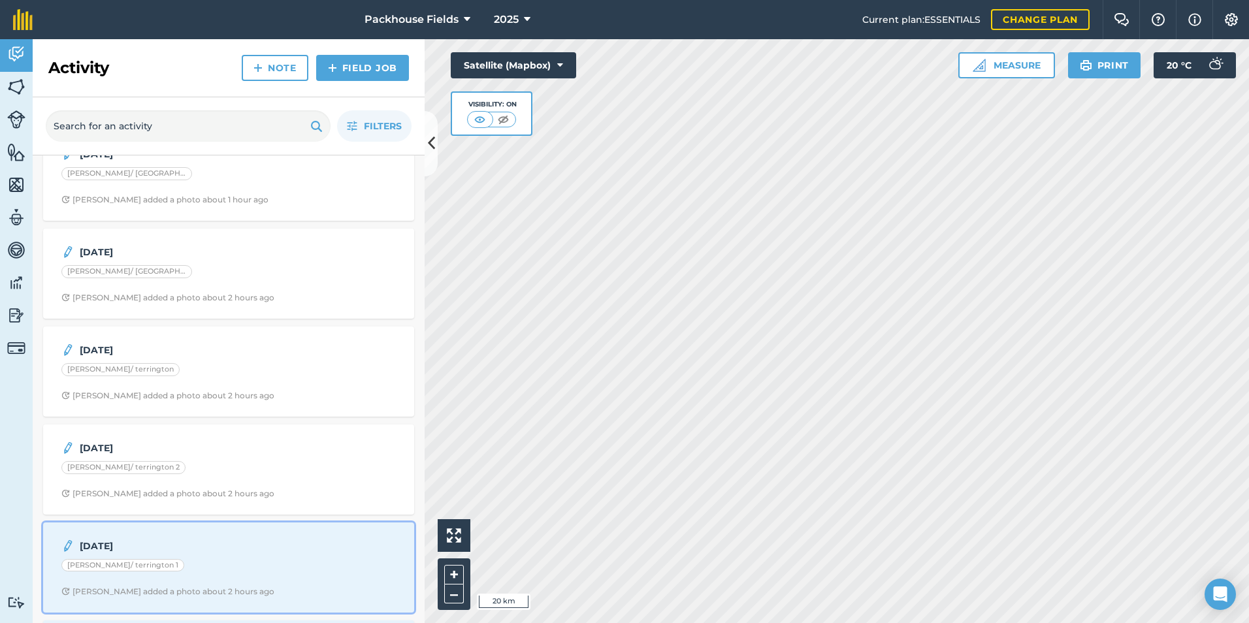
click at [187, 564] on div "[PERSON_NAME]/ terrington 1" at bounding box center [228, 567] width 334 height 17
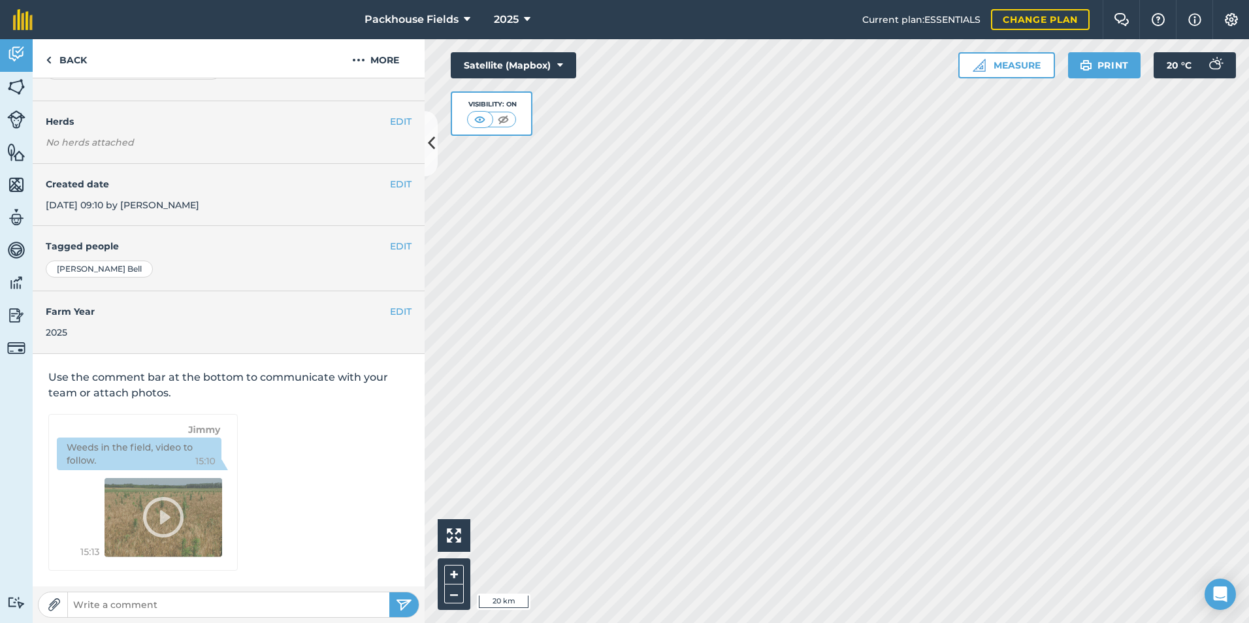
scroll to position [73, 0]
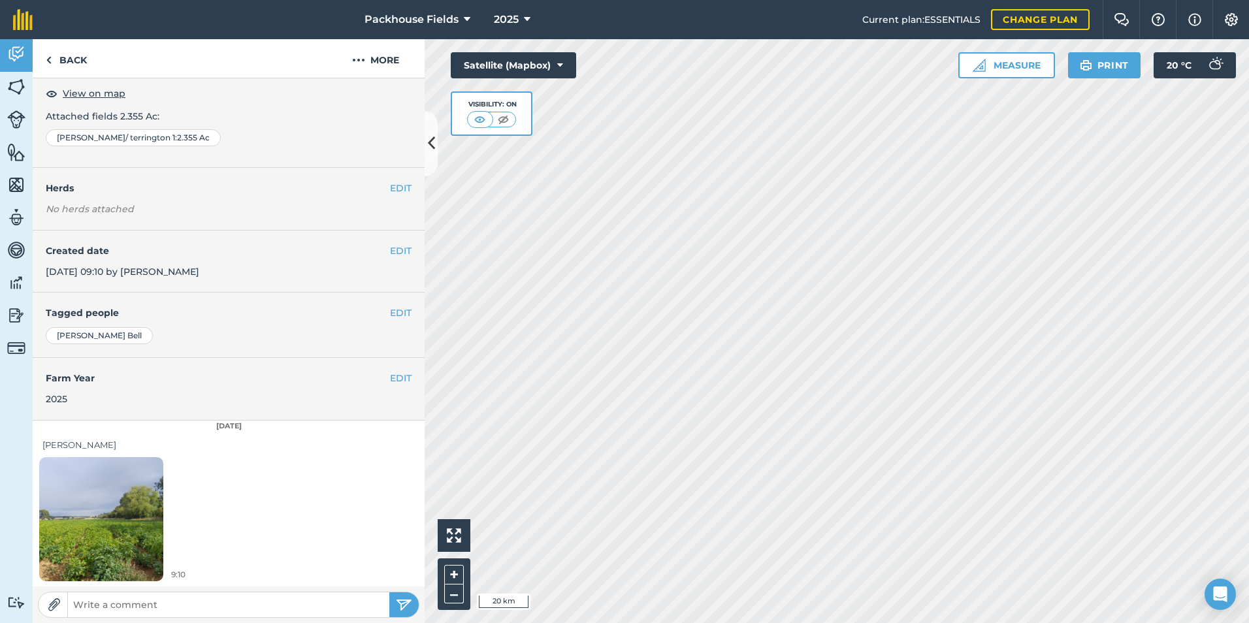
click at [137, 494] on img at bounding box center [101, 518] width 124 height 165
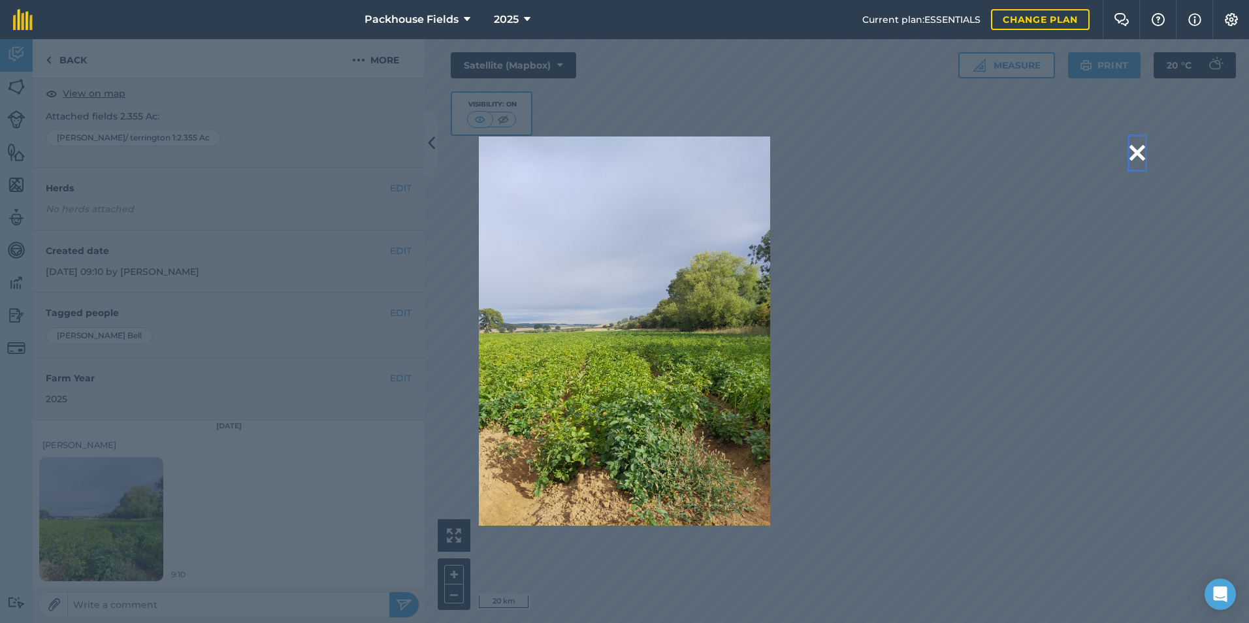
click at [1138, 154] on button at bounding box center [1137, 152] width 16 height 33
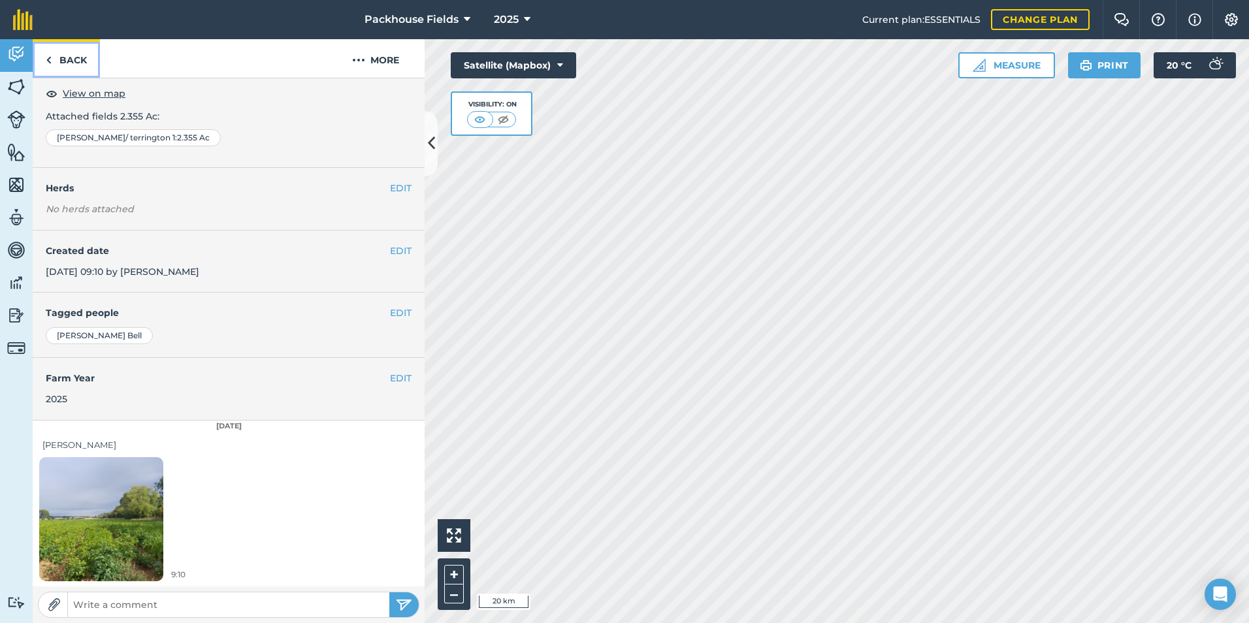
click at [79, 69] on link "Back" at bounding box center [66, 58] width 67 height 39
